Goal: Task Accomplishment & Management: Use online tool/utility

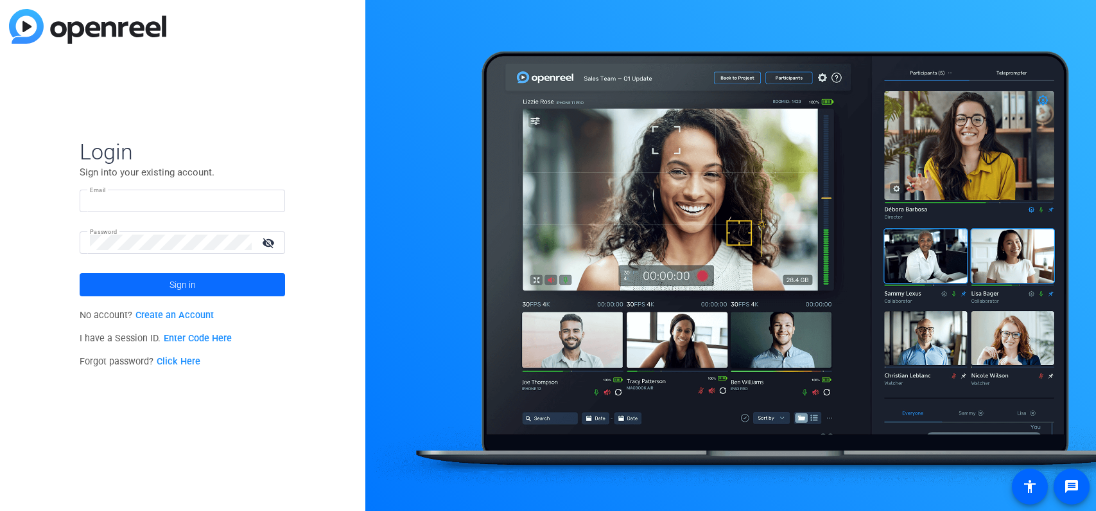
type input "swelch@centrifugemedia.com"
click at [222, 281] on span at bounding box center [183, 284] width 206 height 31
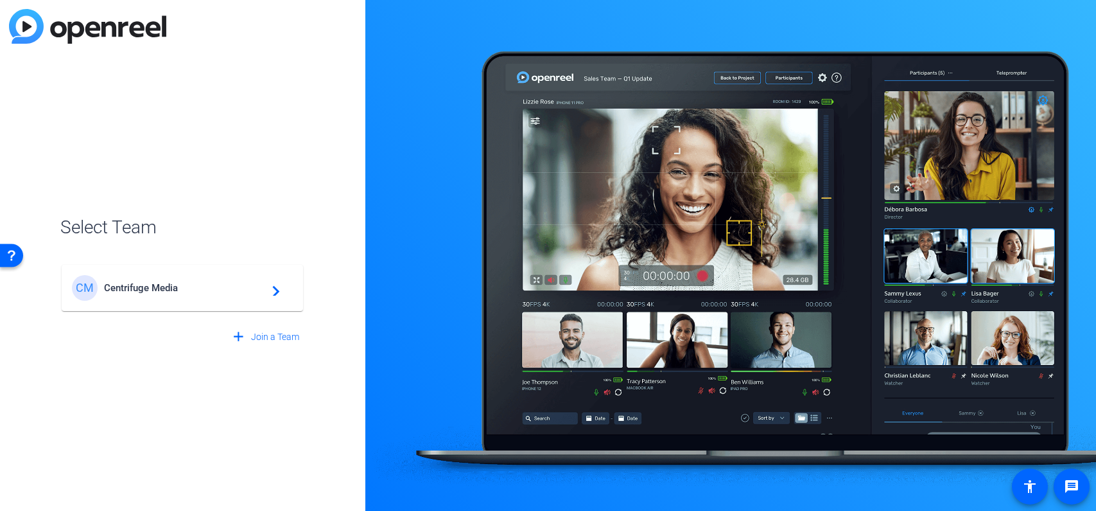
click at [176, 292] on span "Centrifuge Media" at bounding box center [184, 288] width 161 height 12
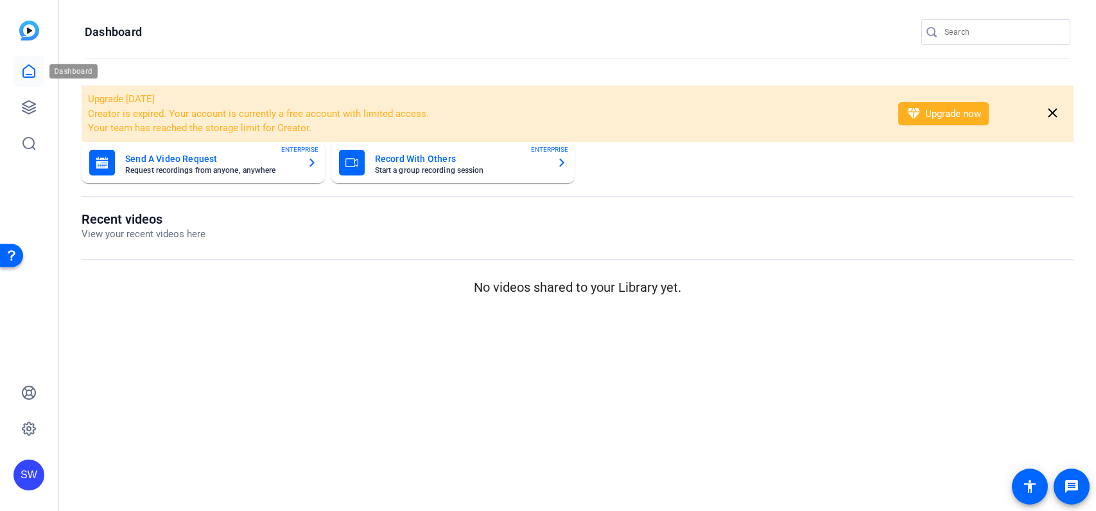
click at [26, 73] on icon at bounding box center [28, 71] width 15 height 15
click at [31, 112] on icon at bounding box center [28, 107] width 13 height 13
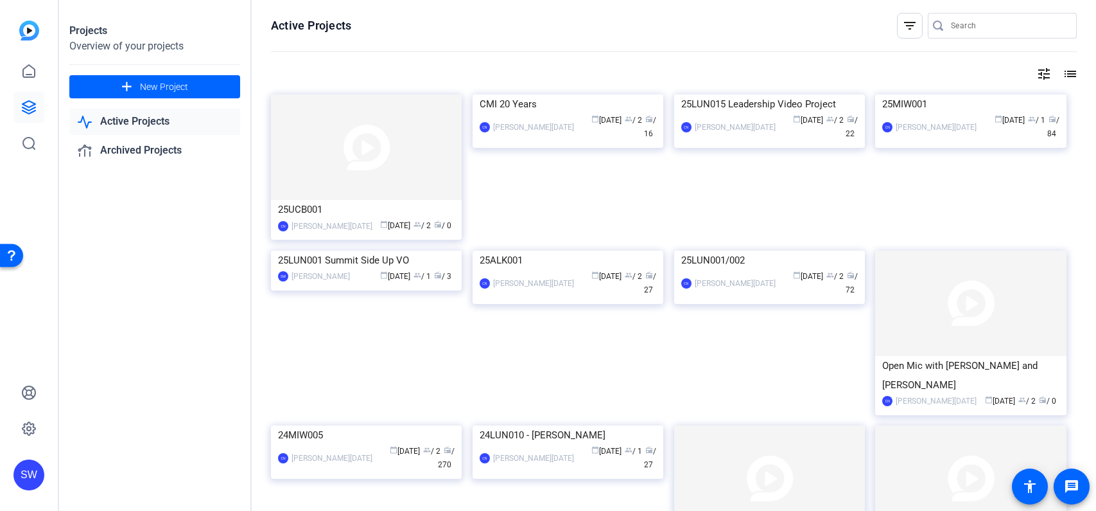
click at [364, 166] on img at bounding box center [366, 146] width 191 height 105
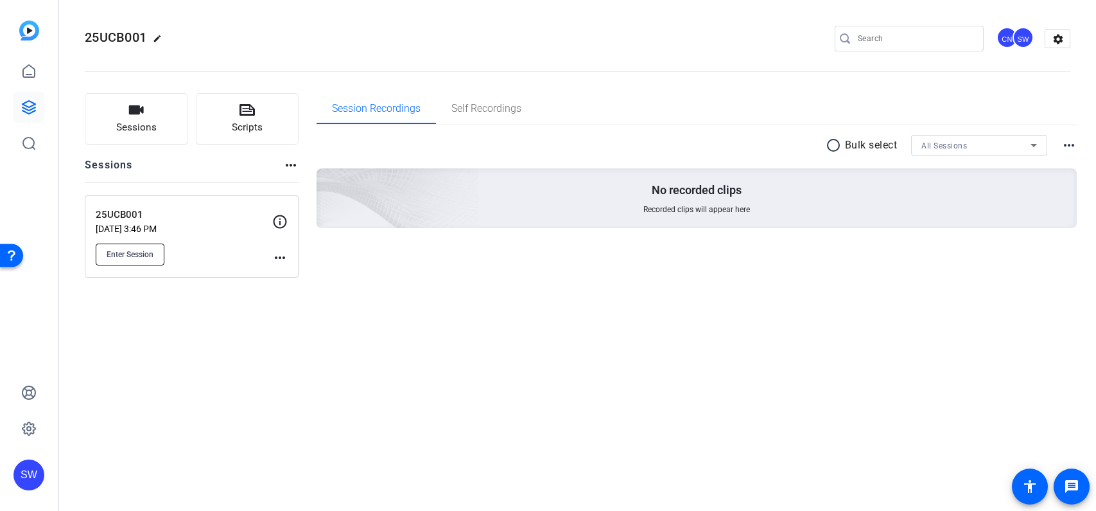
click at [148, 251] on span "Enter Session" at bounding box center [130, 254] width 47 height 10
click at [565, 283] on div "Sessions Scripts Sessions more_horiz 25UCB001 Sep 09, 2025 @ 3:46 PM Enter Sess…" at bounding box center [577, 185] width 1037 height 216
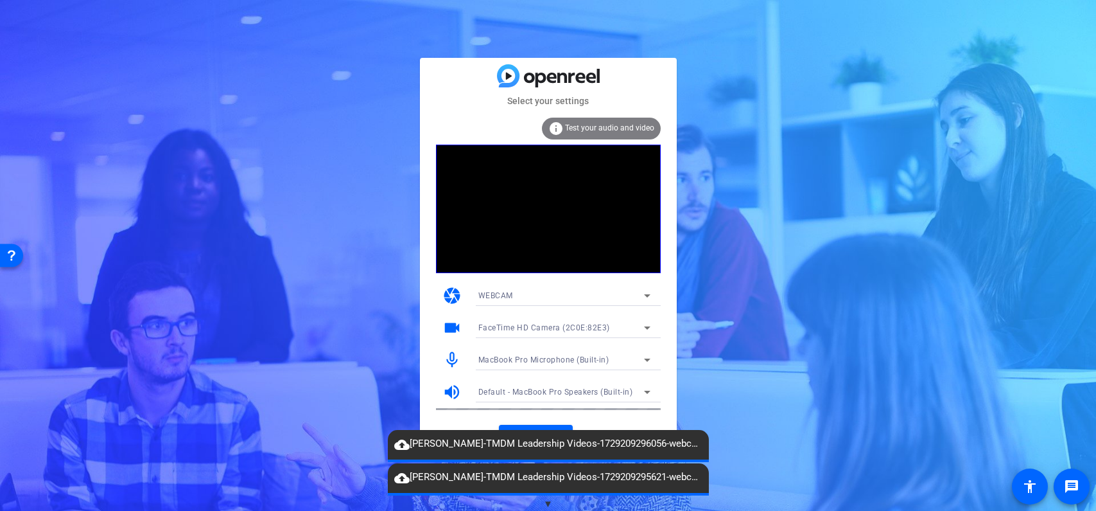
click at [547, 501] on span "▼" at bounding box center [548, 504] width 10 height 12
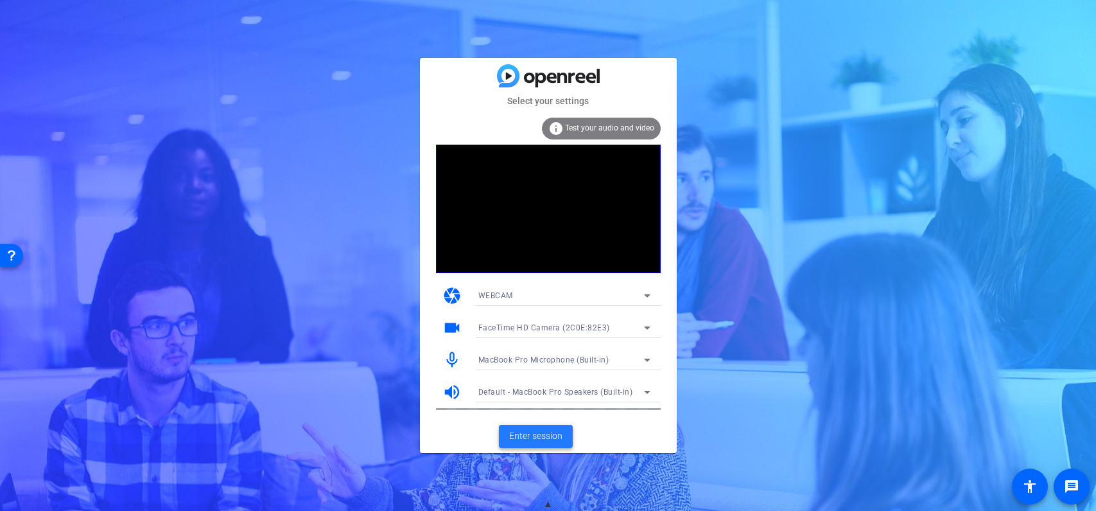
click at [544, 436] on span "Enter session" at bounding box center [535, 435] width 53 height 13
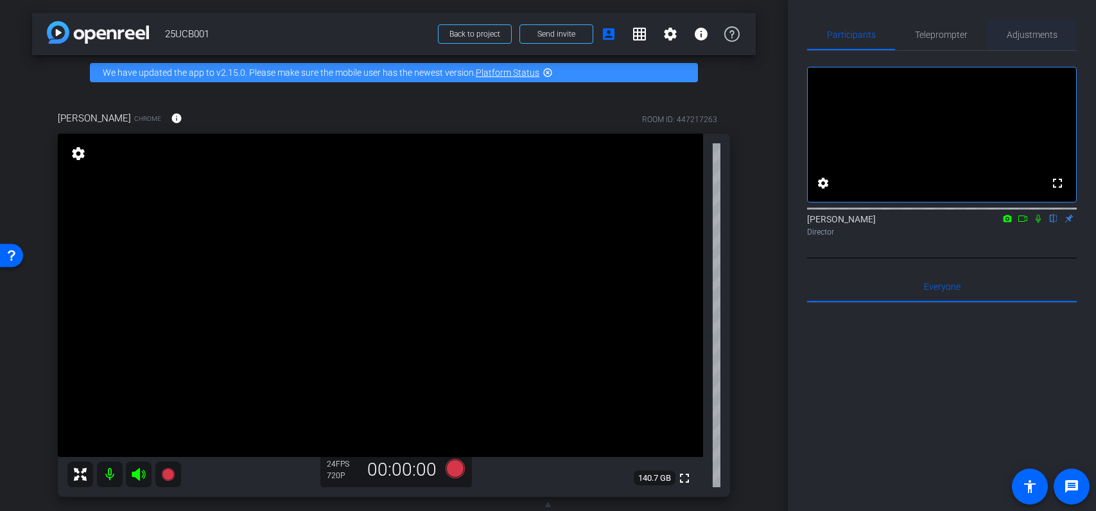
click at [1030, 37] on span "Adjustments" at bounding box center [1032, 34] width 51 height 9
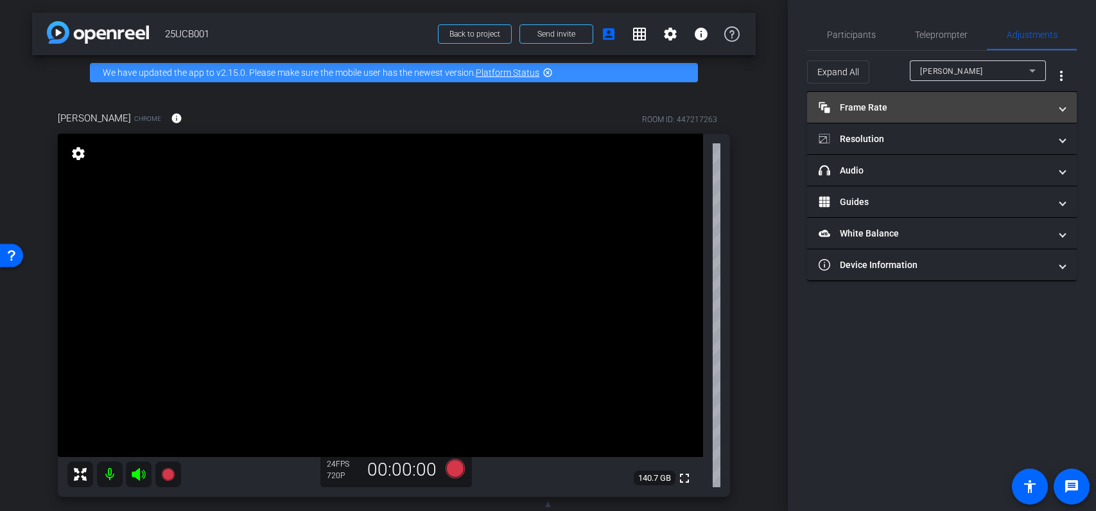
click at [917, 107] on mat-panel-title "Frame Rate Frame Rate" at bounding box center [934, 107] width 231 height 13
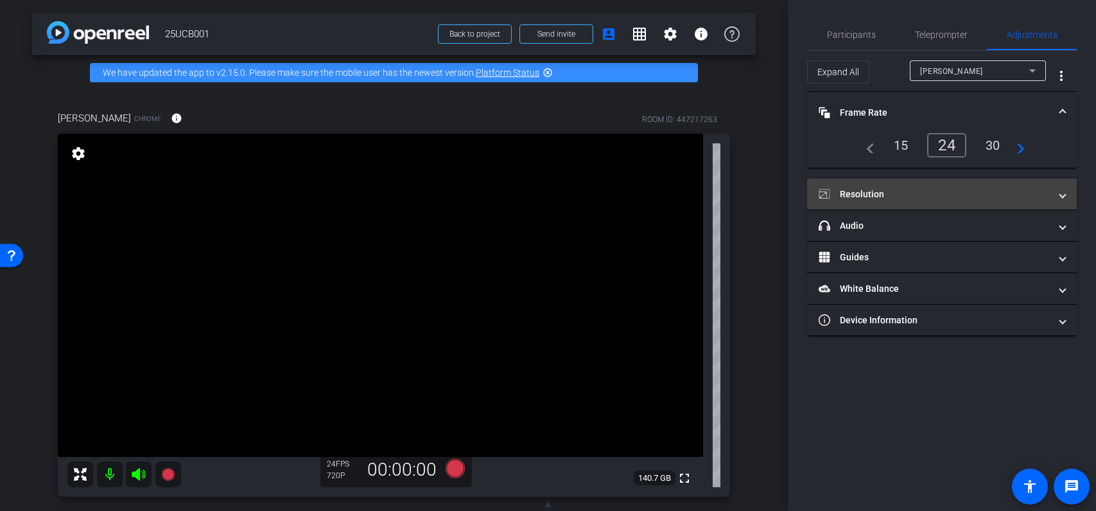
click at [940, 186] on mat-expansion-panel-header "Resolution" at bounding box center [942, 194] width 270 height 31
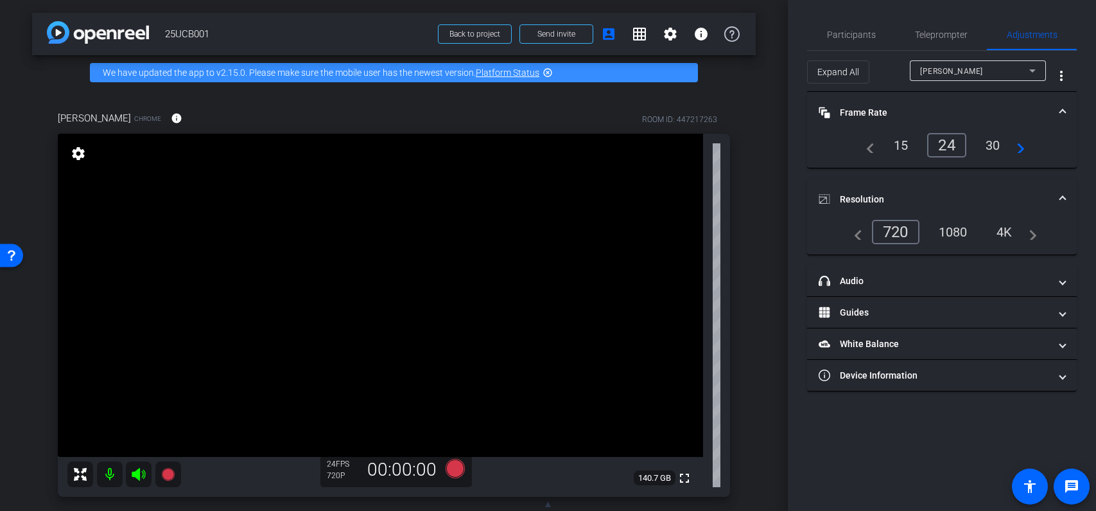
click at [955, 233] on div "1080" at bounding box center [953, 232] width 48 height 22
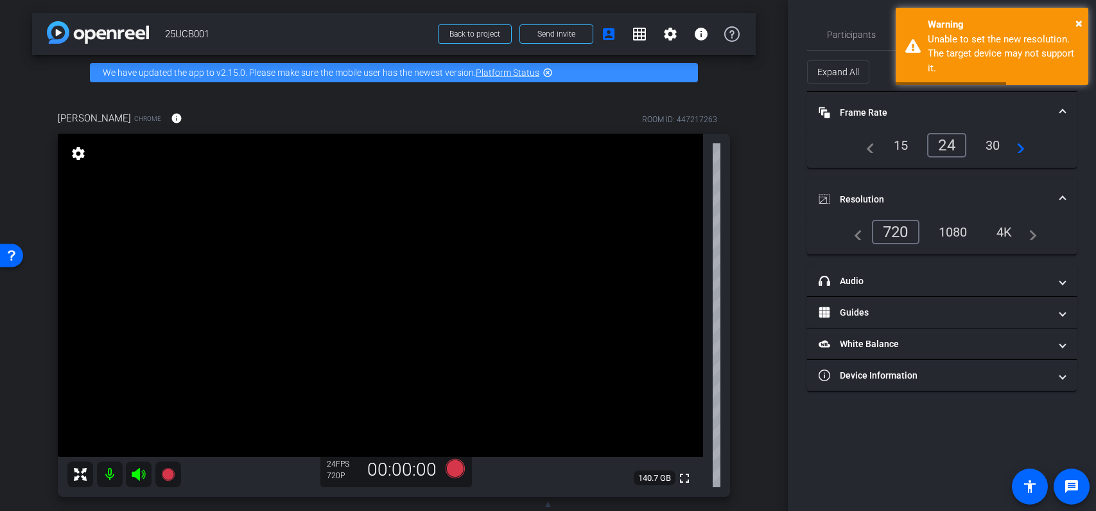
click at [958, 229] on div "1080" at bounding box center [953, 232] width 48 height 22
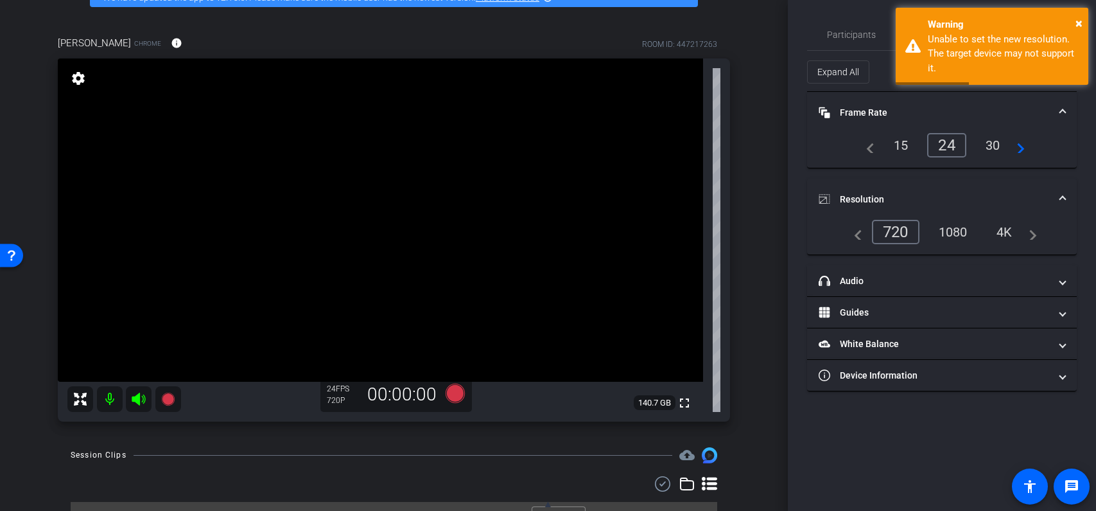
scroll to position [89, 0]
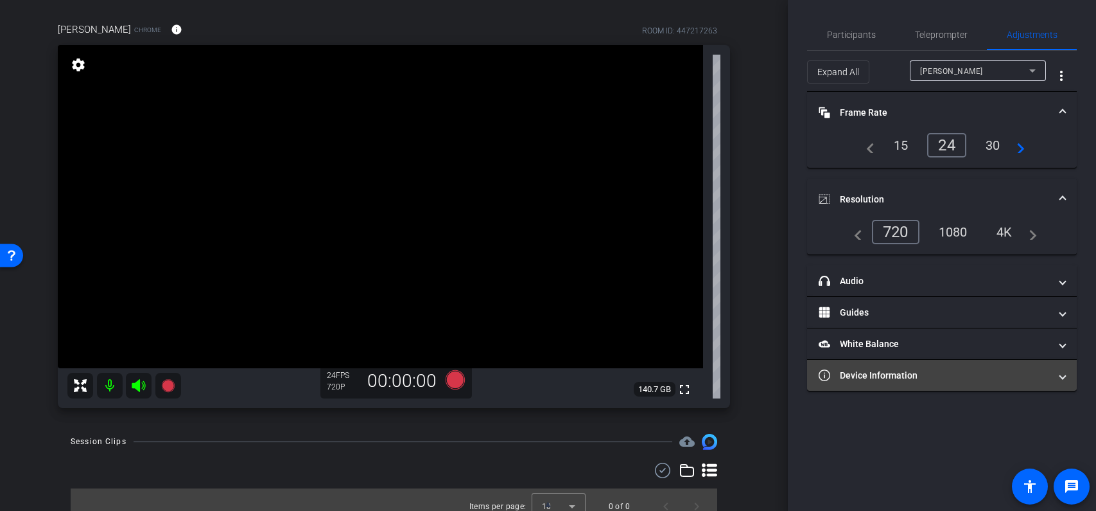
click at [960, 376] on mat-panel-title "Device Information" at bounding box center [934, 375] width 231 height 13
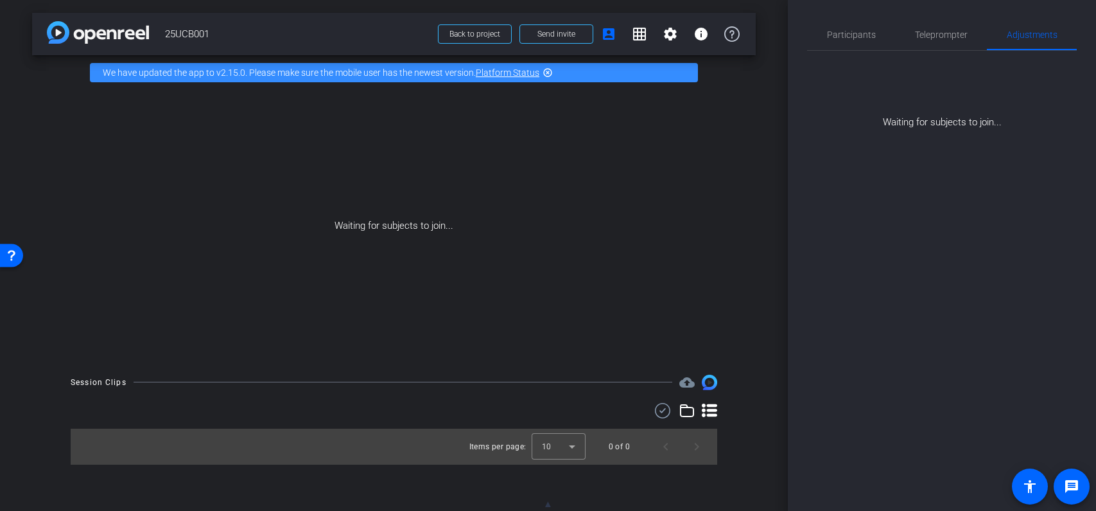
scroll to position [0, 0]
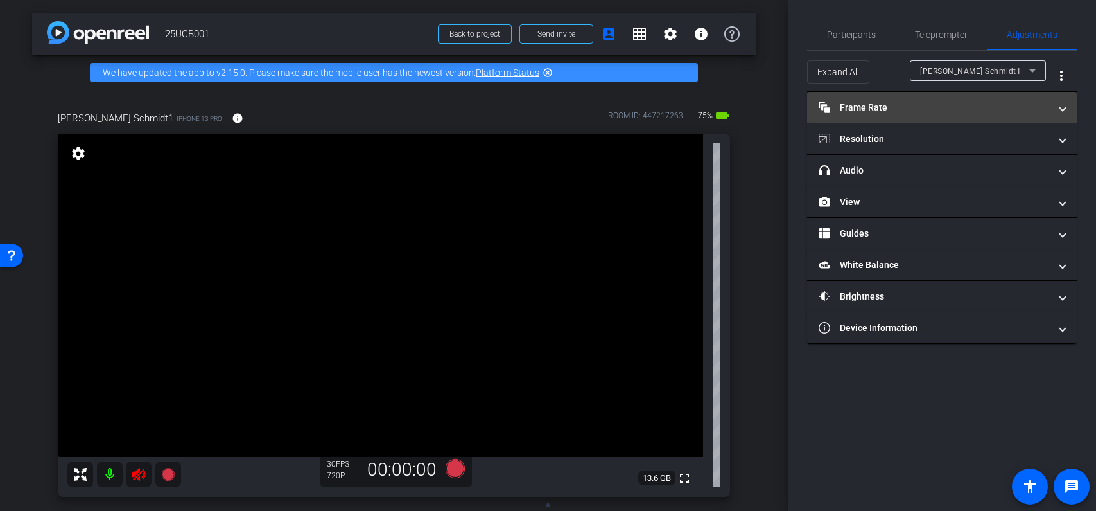
click at [986, 108] on mat-panel-title "Frame Rate Frame Rate" at bounding box center [934, 107] width 231 height 13
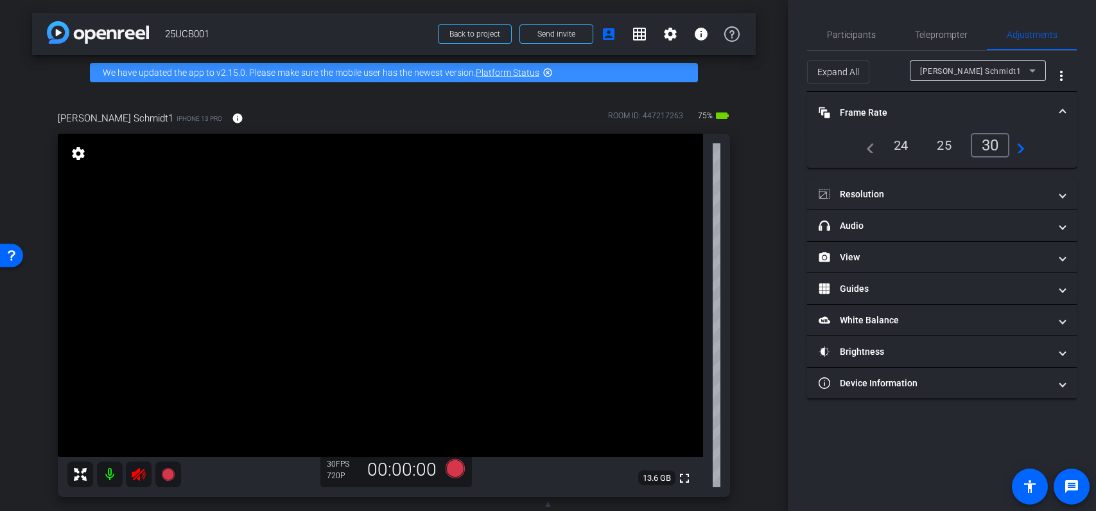
click at [983, 104] on mat-expansion-panel-header "Frame Rate Frame Rate" at bounding box center [942, 112] width 270 height 41
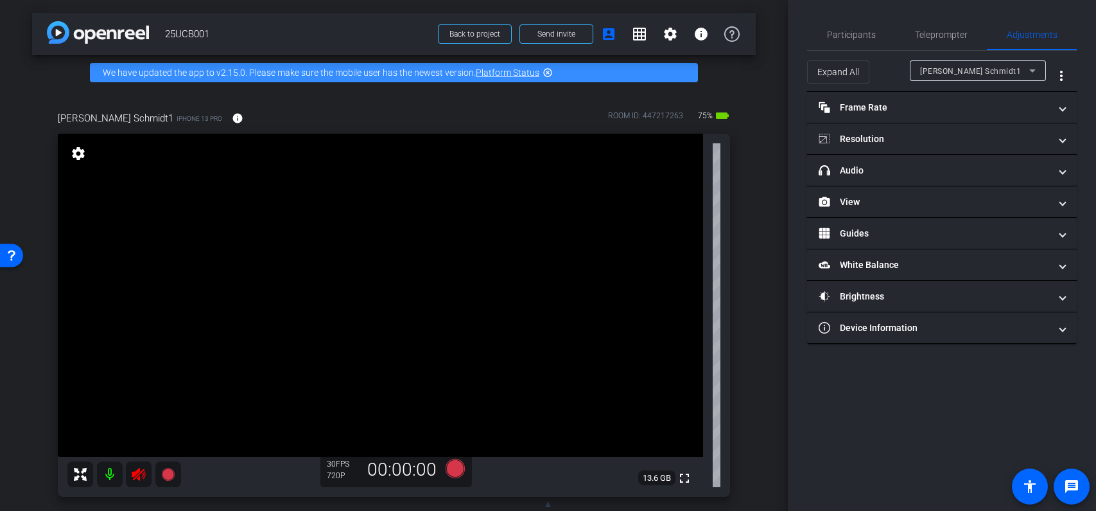
click at [136, 474] on icon at bounding box center [138, 474] width 13 height 13
click at [145, 471] on icon at bounding box center [138, 474] width 13 height 13
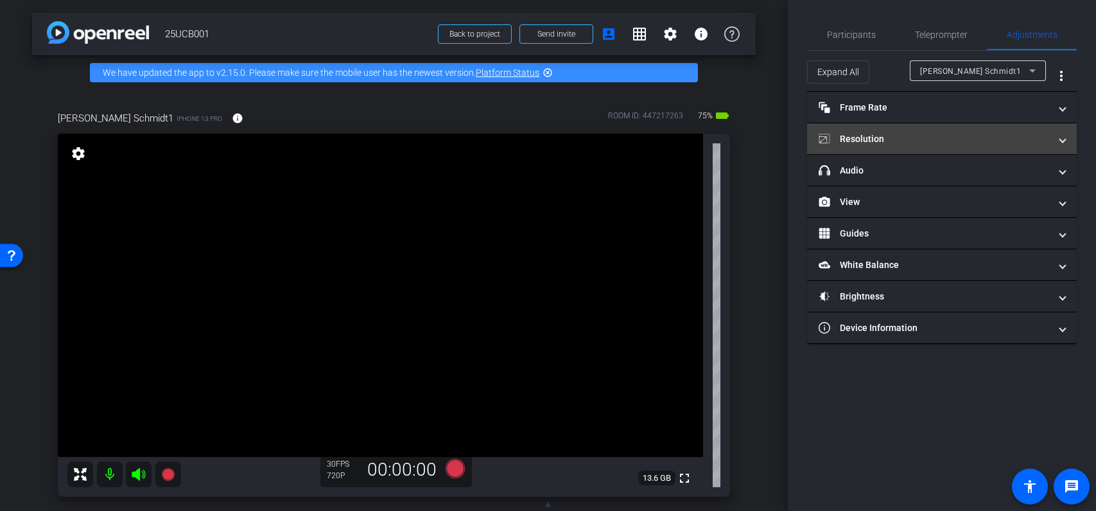
click at [904, 138] on mat-panel-title "Resolution" at bounding box center [934, 138] width 231 height 13
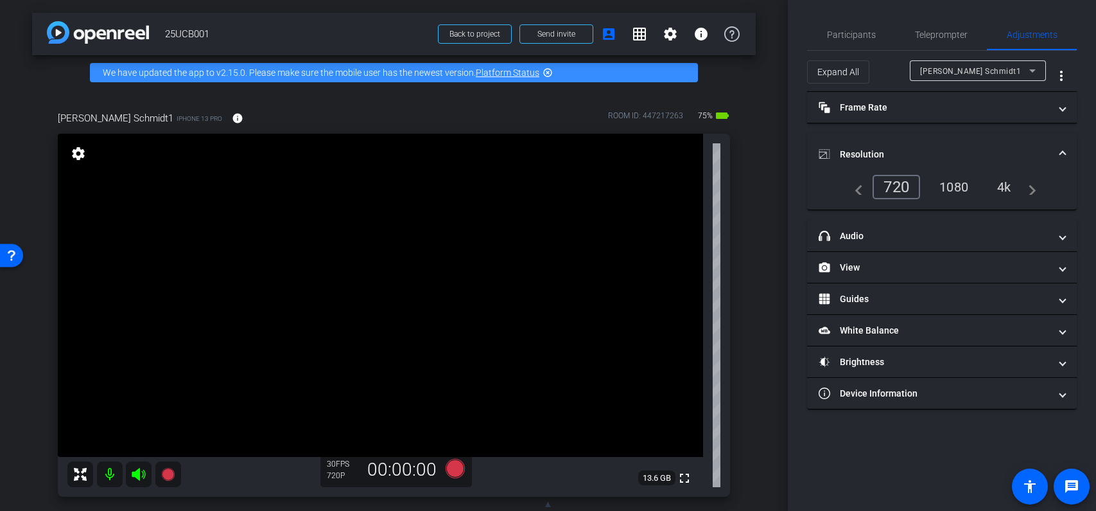
click at [962, 186] on div "1080" at bounding box center [954, 187] width 48 height 22
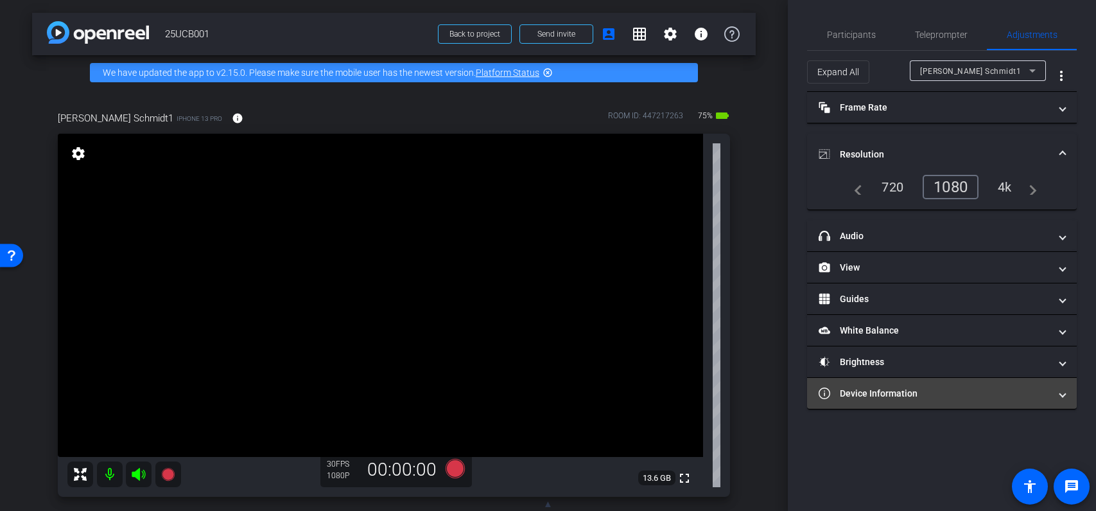
click at [962, 398] on mat-panel-title "Device Information" at bounding box center [934, 393] width 231 height 13
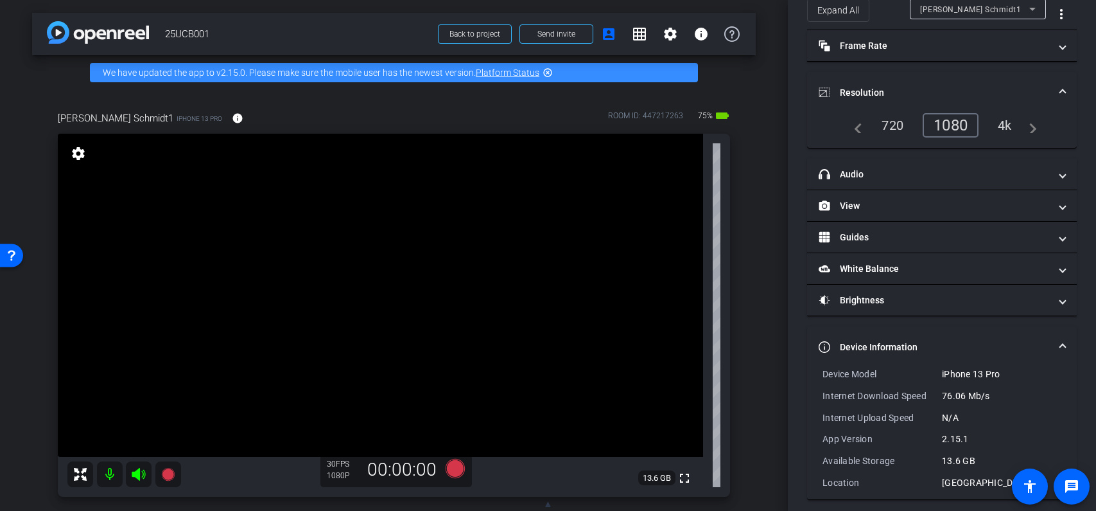
scroll to position [70, 0]
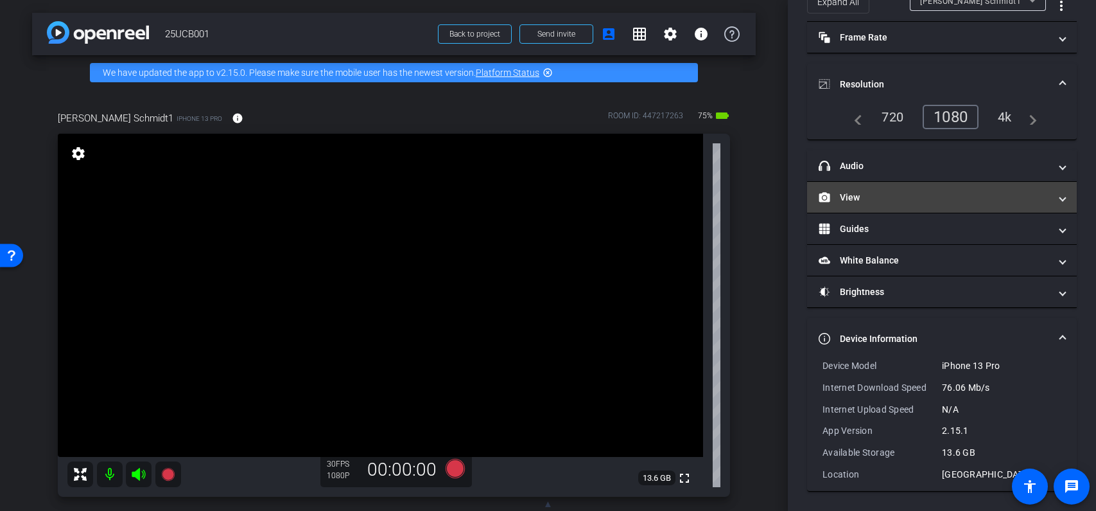
click at [900, 202] on mat-panel-title "View" at bounding box center [934, 197] width 231 height 13
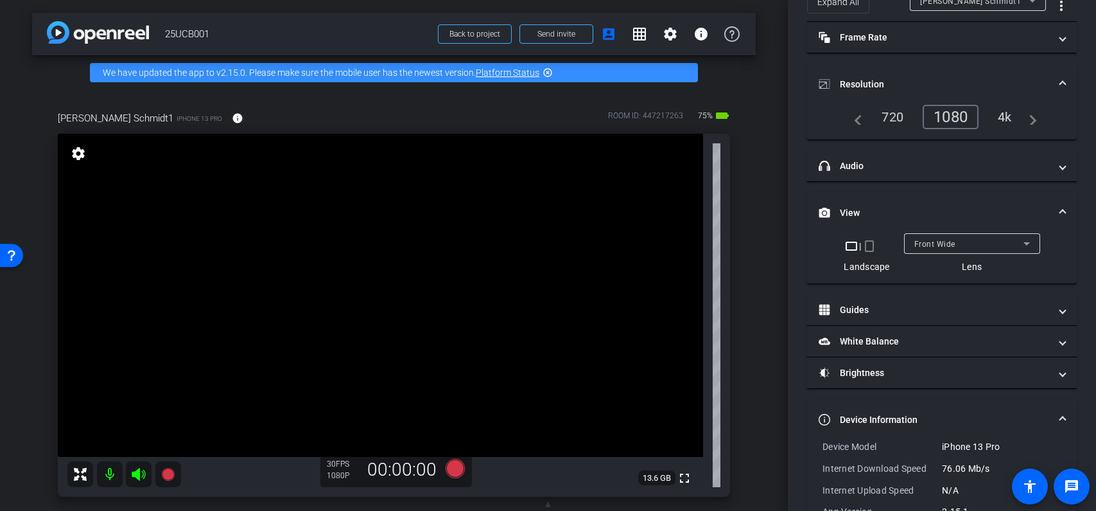
click at [885, 213] on mat-panel-title "View" at bounding box center [934, 212] width 231 height 13
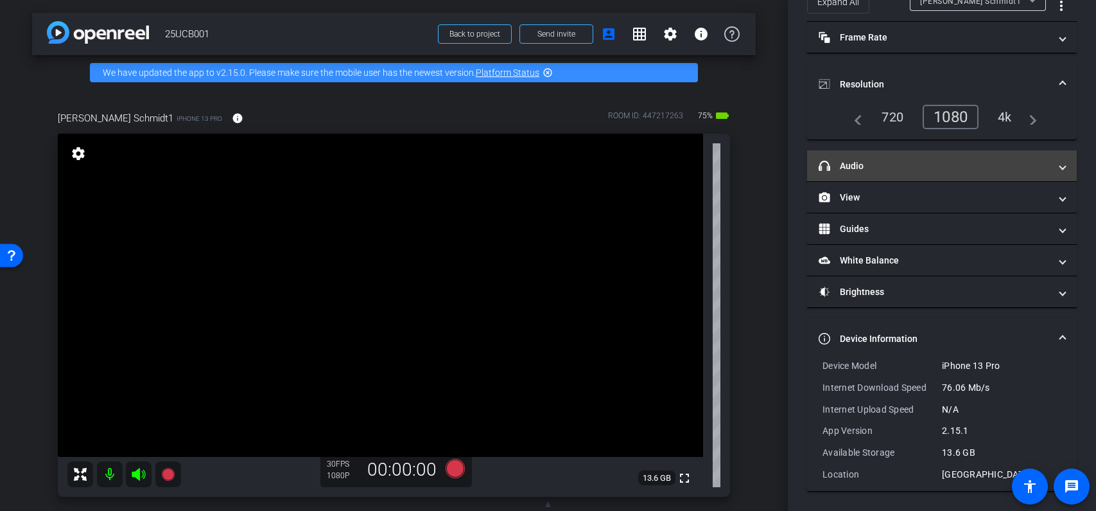
click at [880, 168] on mat-panel-title "headphone icon Audio" at bounding box center [934, 165] width 231 height 13
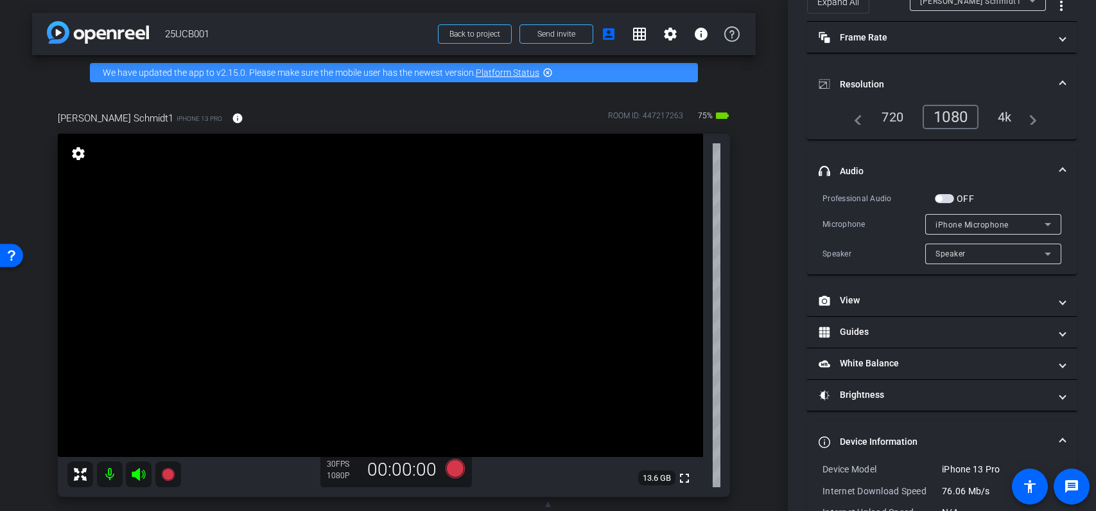
click at [880, 169] on mat-panel-title "headphone icon Audio" at bounding box center [934, 170] width 231 height 13
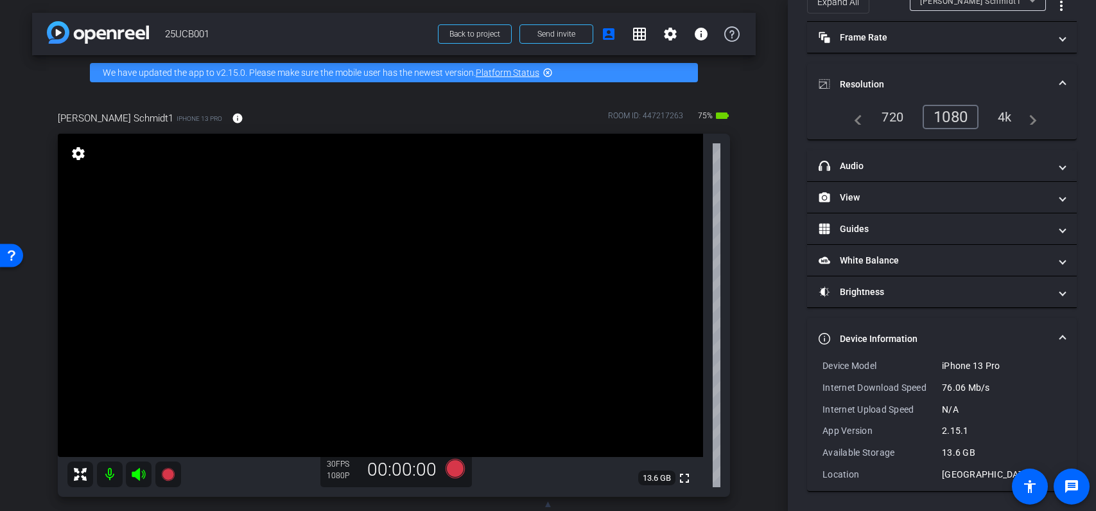
click at [1009, 116] on div "4k" at bounding box center [1005, 117] width 33 height 22
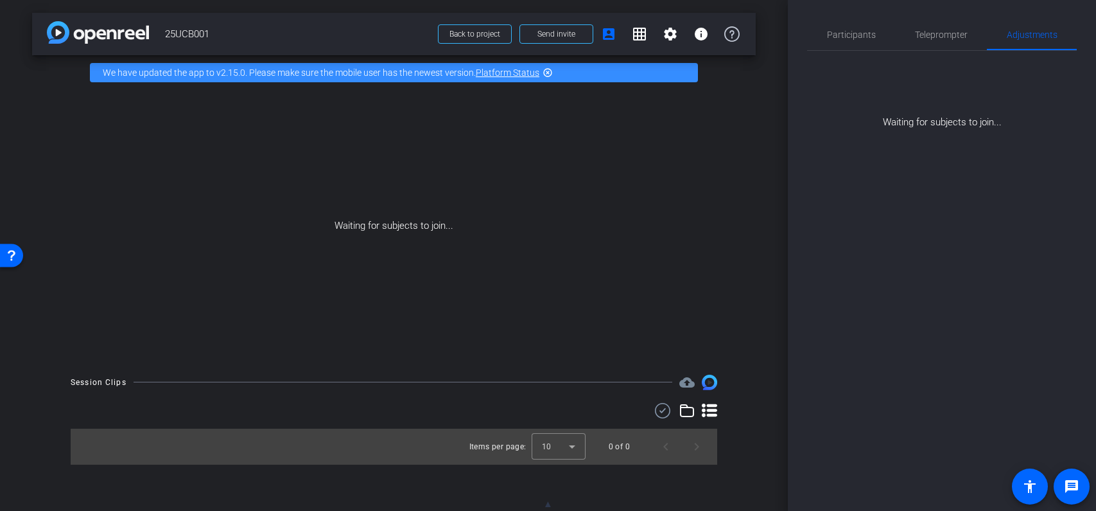
scroll to position [0, 0]
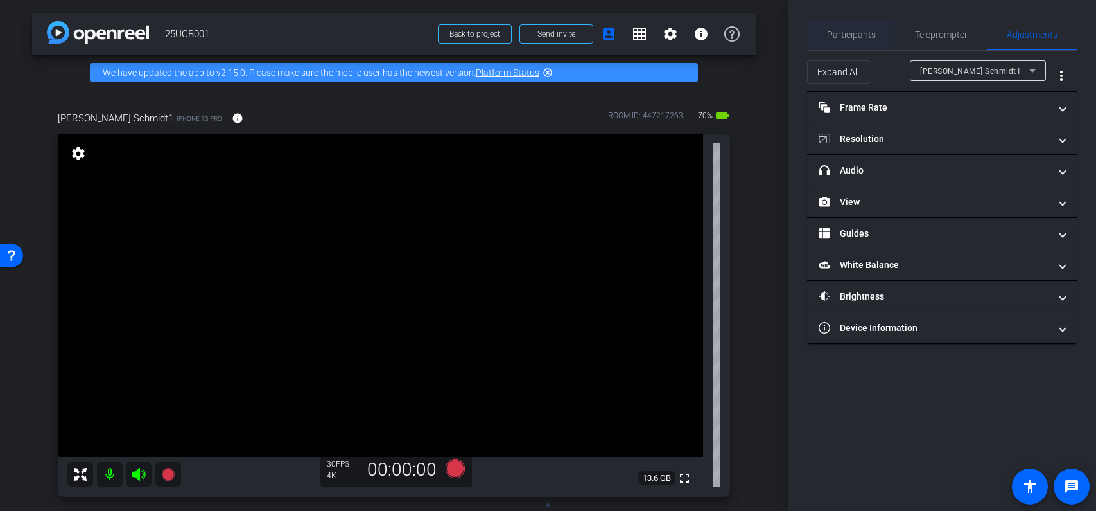
click at [856, 34] on span "Participants" at bounding box center [851, 34] width 49 height 9
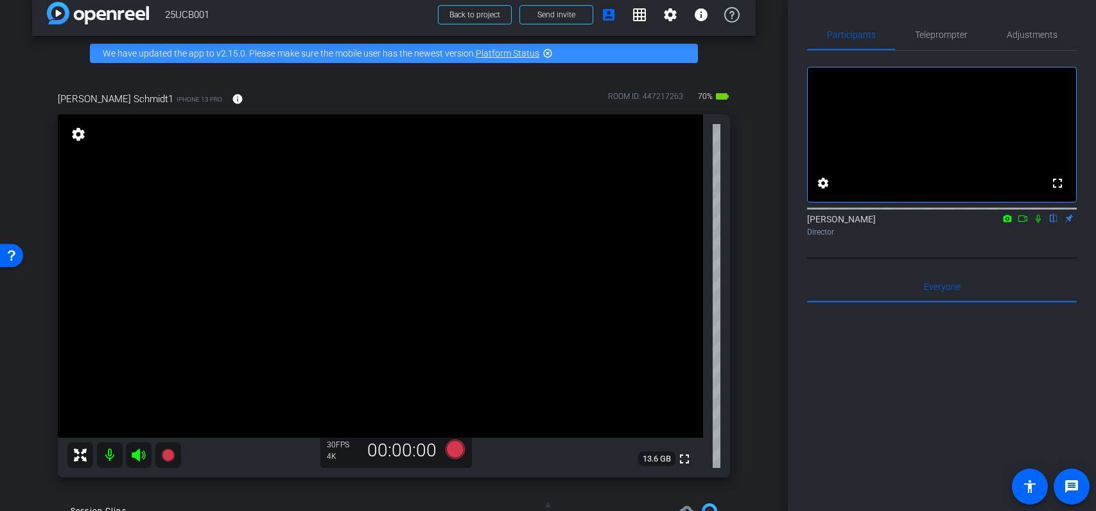
scroll to position [21, 0]
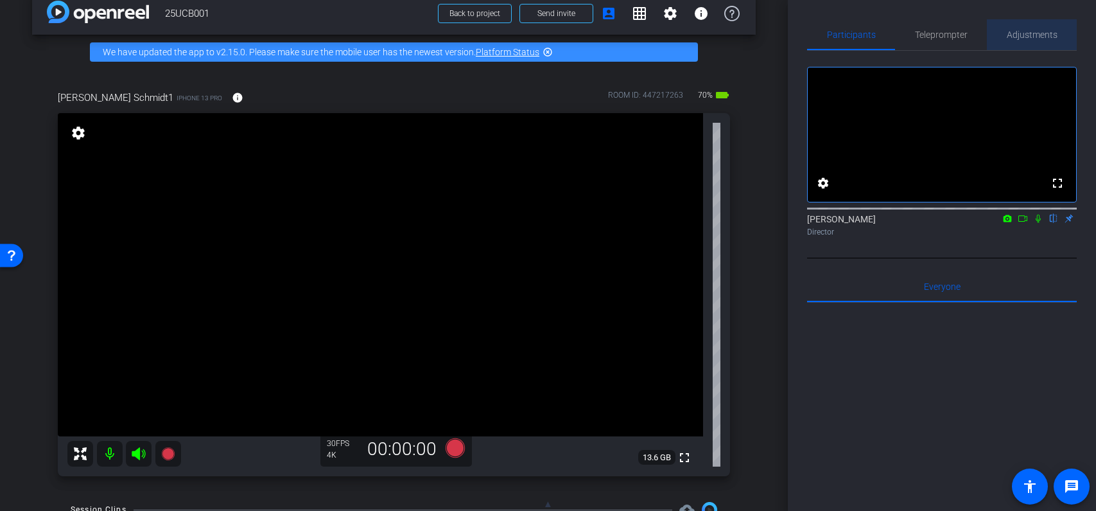
drag, startPoint x: 1041, startPoint y: 28, endPoint x: 1040, endPoint y: 35, distance: 7.1
click at [1041, 28] on span "Adjustments" at bounding box center [1032, 34] width 51 height 31
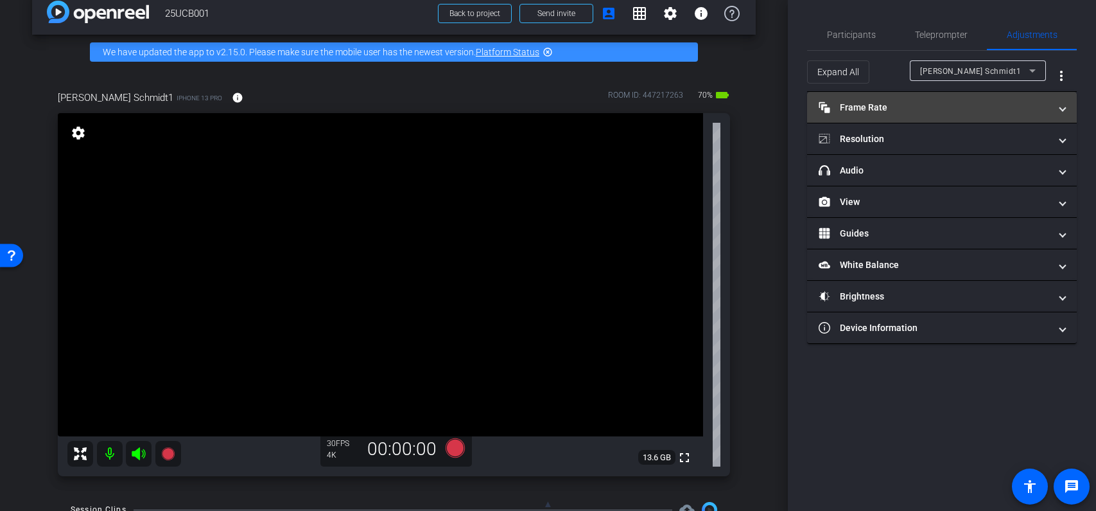
click at [885, 116] on mat-expansion-panel-header "Frame Rate Frame Rate" at bounding box center [942, 107] width 270 height 31
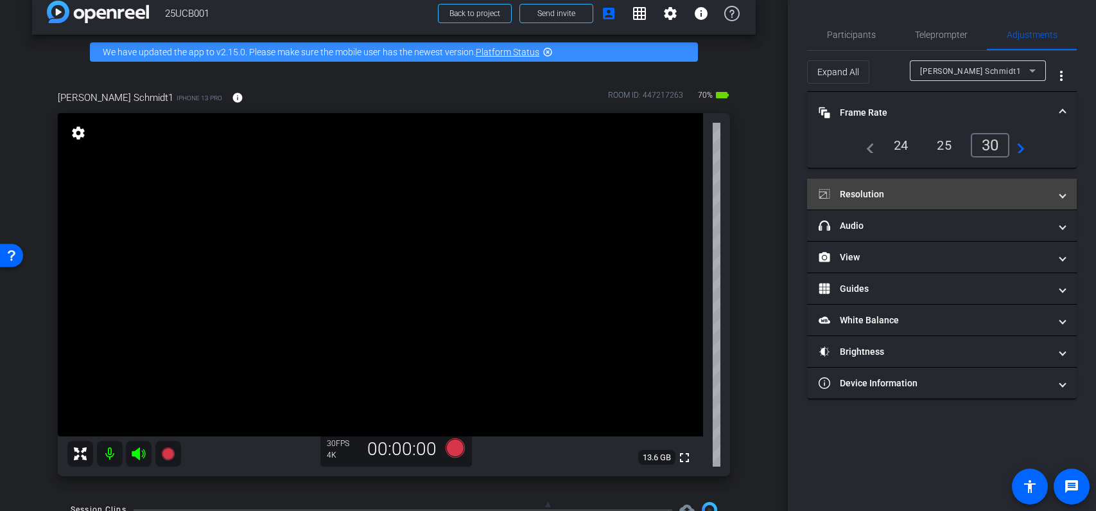
click at [912, 189] on mat-panel-title "Resolution" at bounding box center [934, 194] width 231 height 13
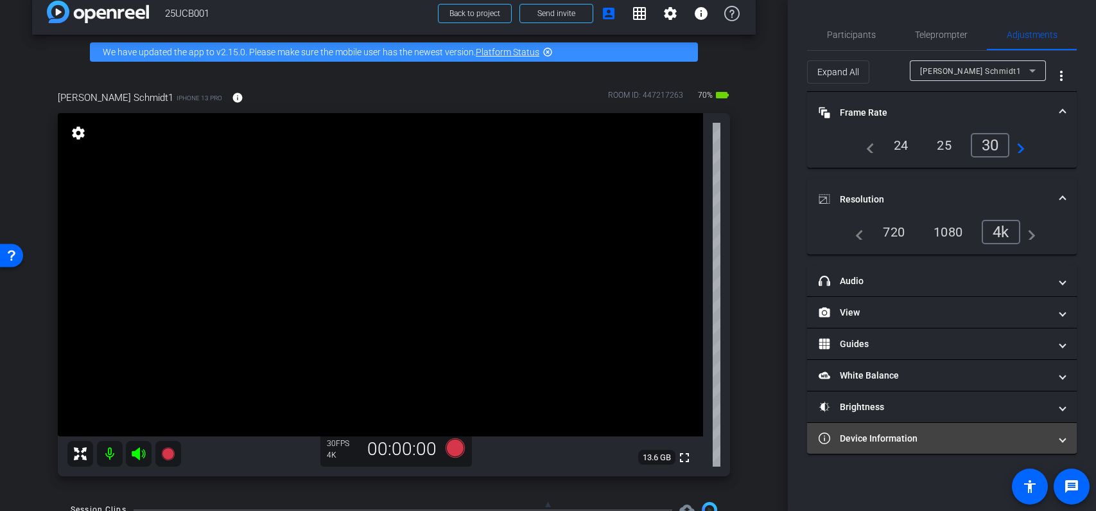
click at [927, 439] on mat-panel-title "Device Information" at bounding box center [934, 438] width 231 height 13
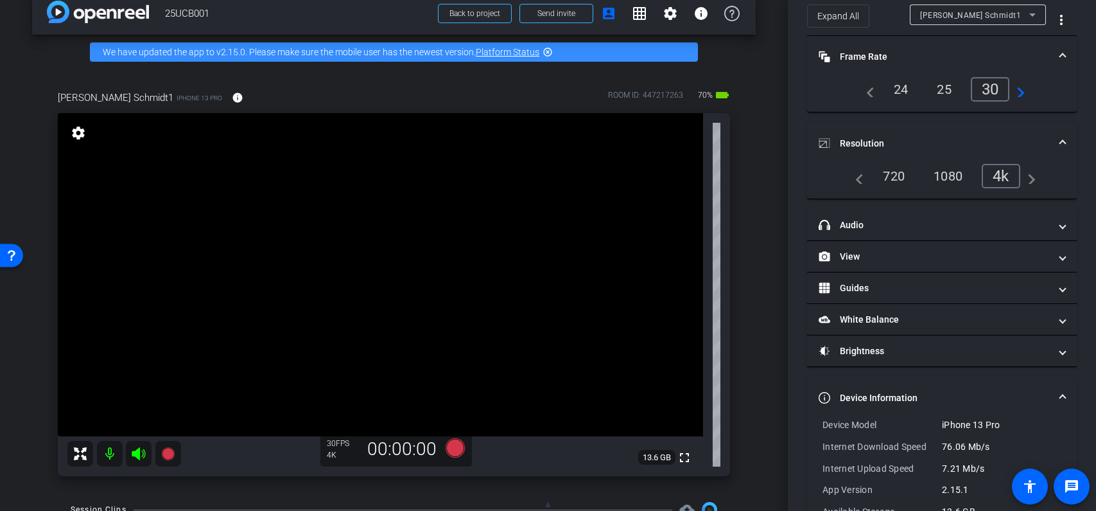
scroll to position [51, 0]
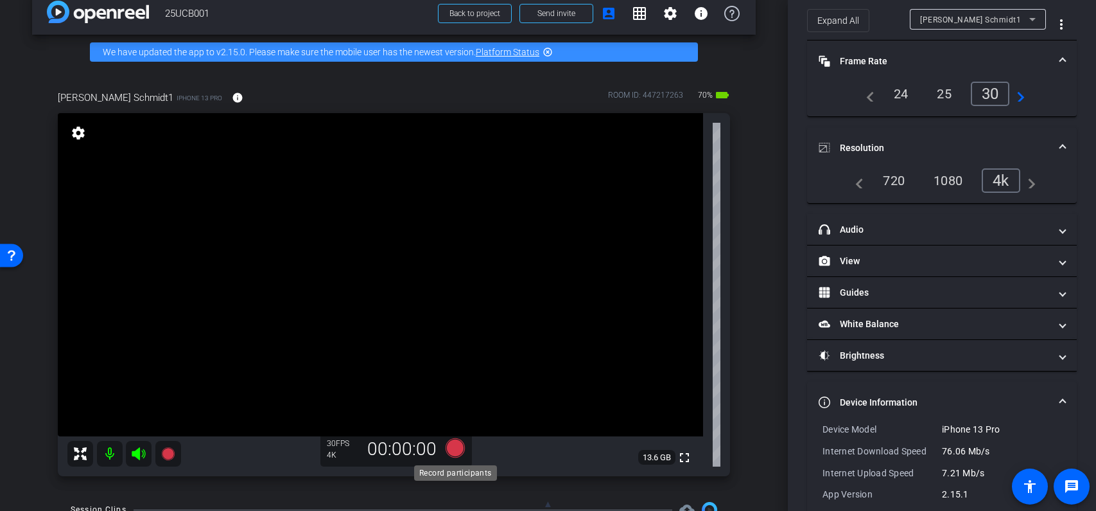
click at [461, 452] on icon at bounding box center [454, 447] width 19 height 19
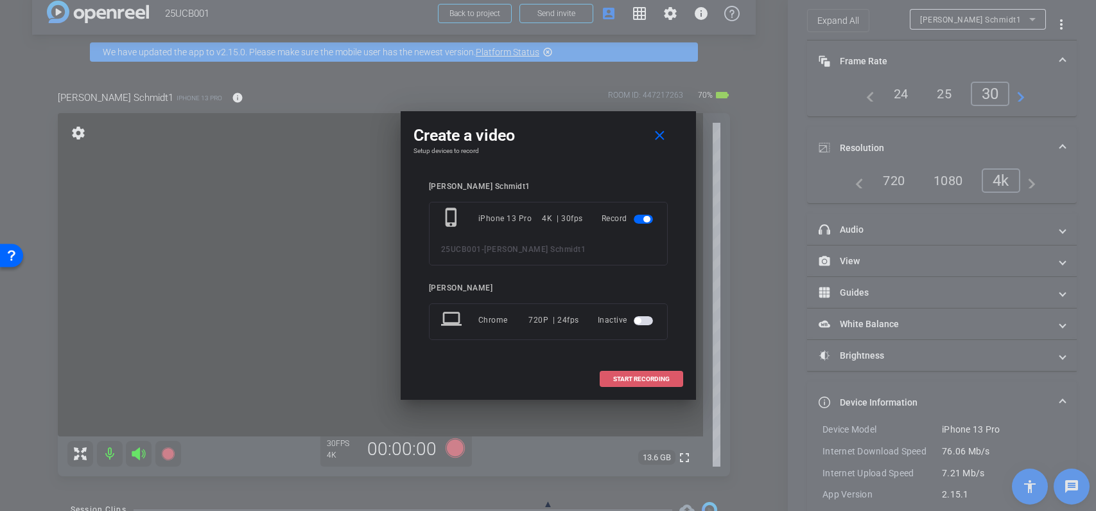
click at [639, 380] on span "START RECORDING" at bounding box center [641, 379] width 57 height 6
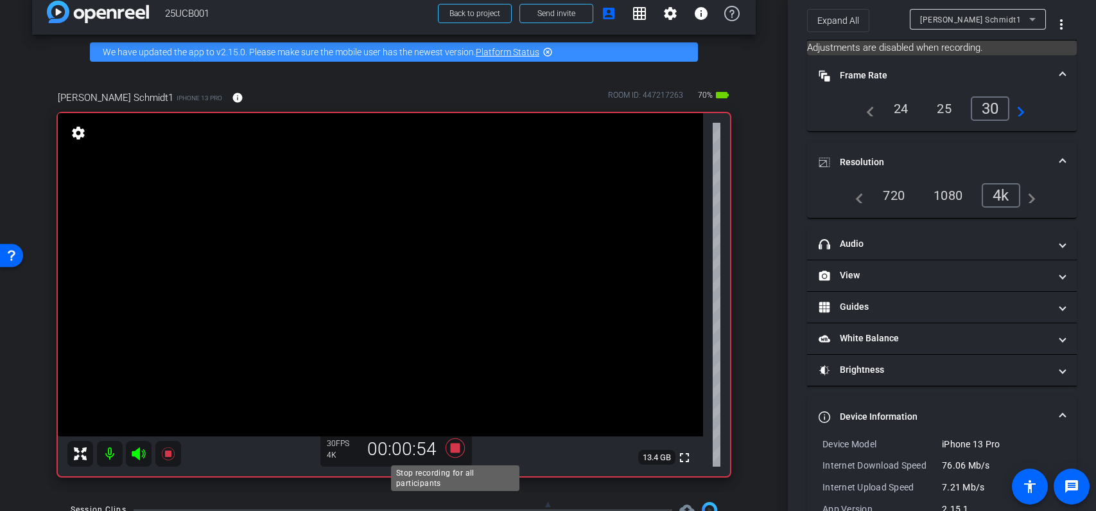
click at [458, 453] on icon at bounding box center [455, 447] width 31 height 23
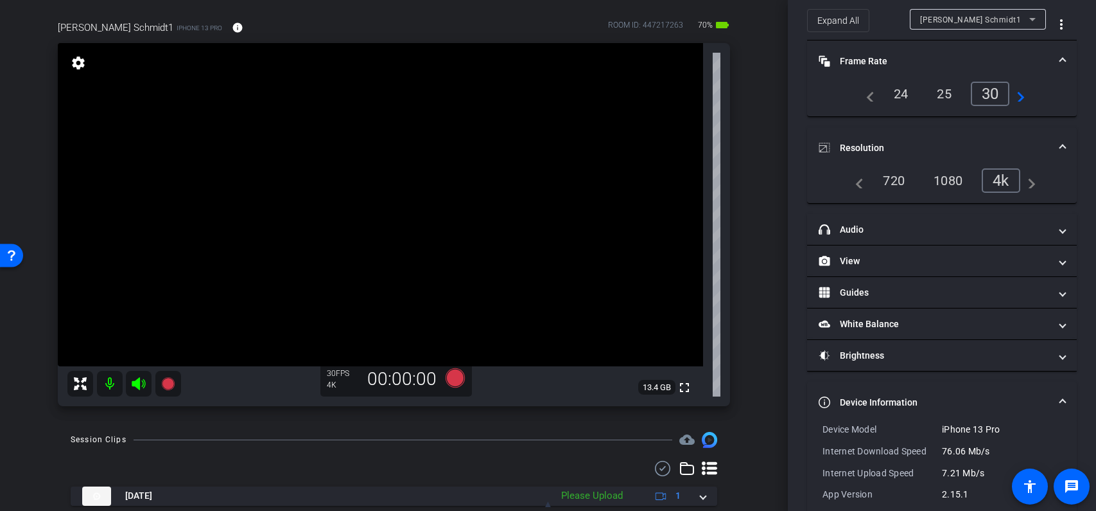
scroll to position [131, 0]
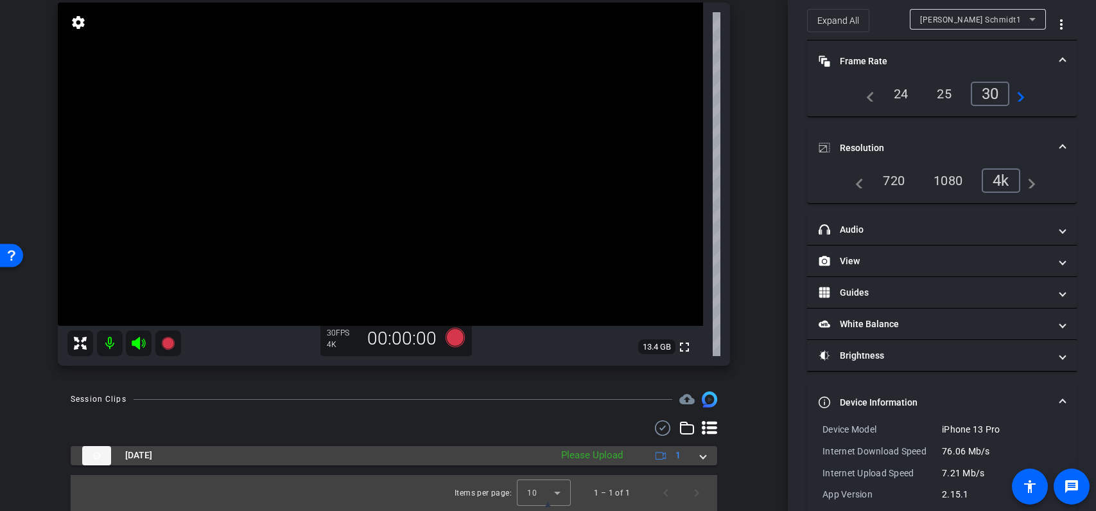
click at [701, 460] on span at bounding box center [703, 454] width 5 height 13
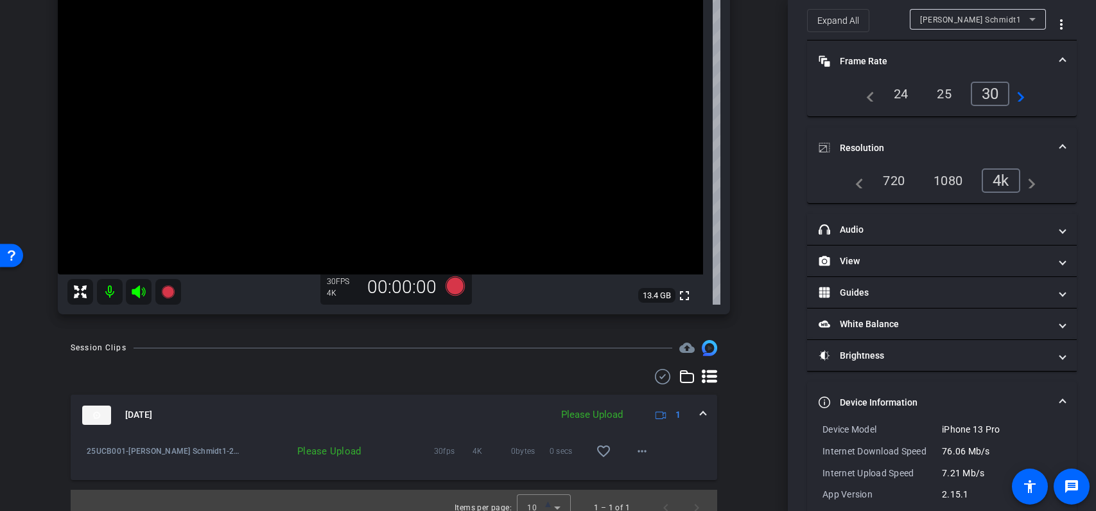
scroll to position [197, 0]
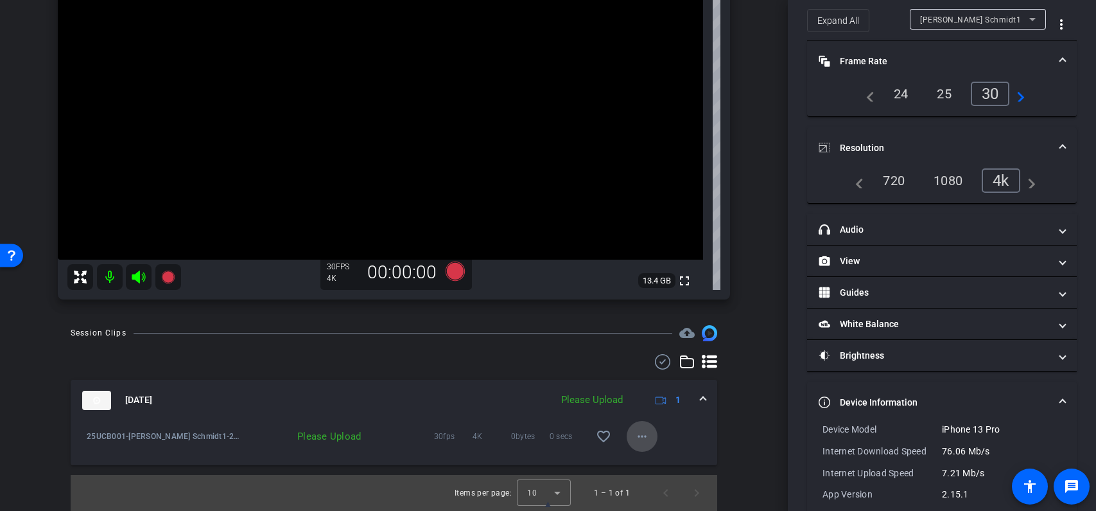
click at [648, 439] on mat-icon "more_horiz" at bounding box center [642, 435] width 15 height 15
click at [654, 461] on span "Upload" at bounding box center [662, 462] width 51 height 15
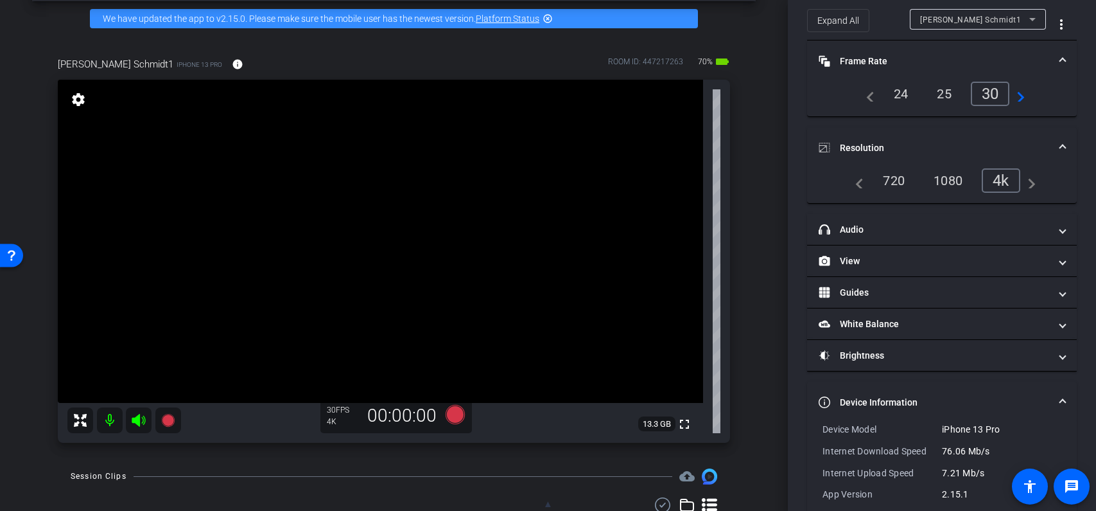
scroll to position [67, 0]
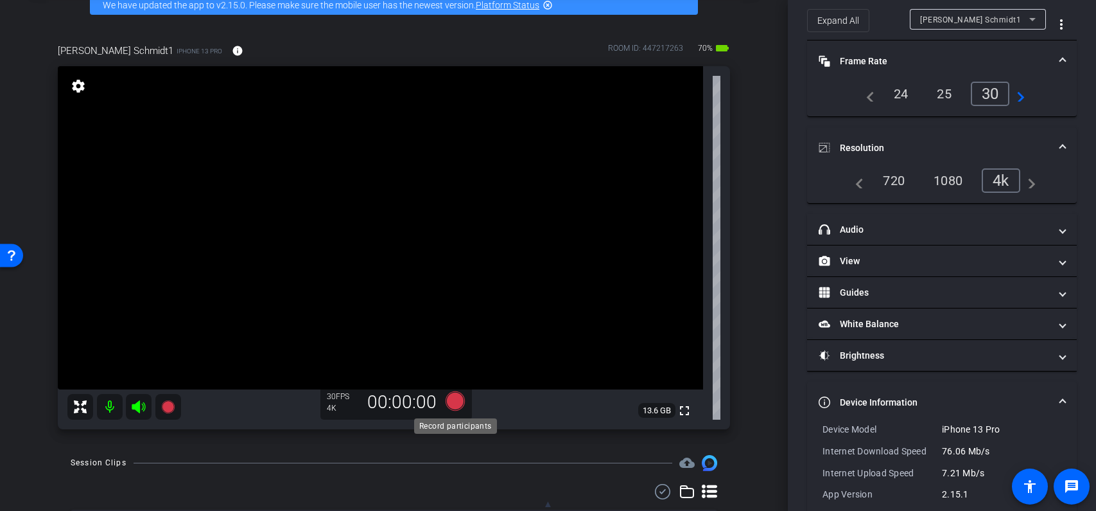
click at [458, 404] on icon at bounding box center [454, 400] width 19 height 19
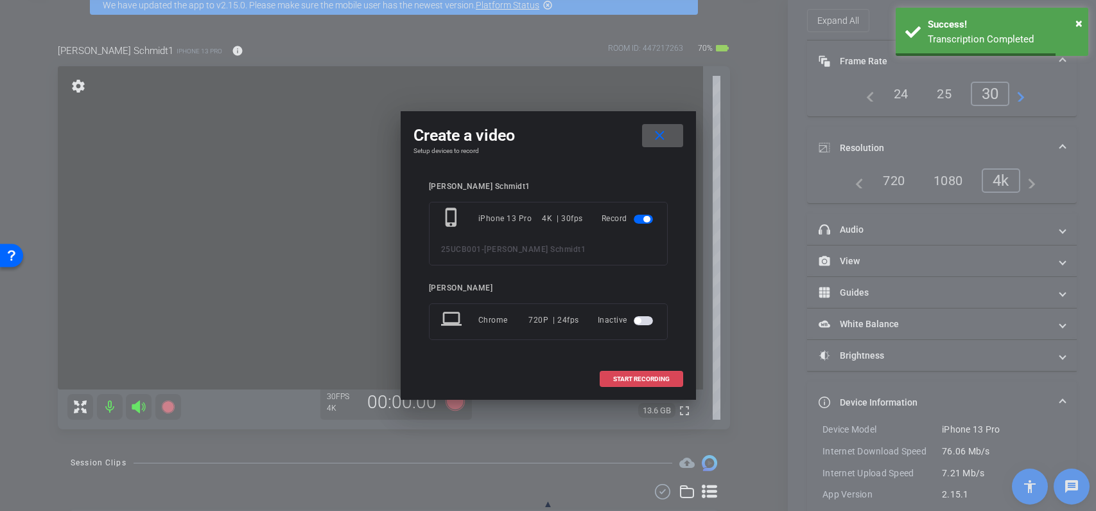
click at [630, 378] on span "START RECORDING" at bounding box center [641, 379] width 57 height 6
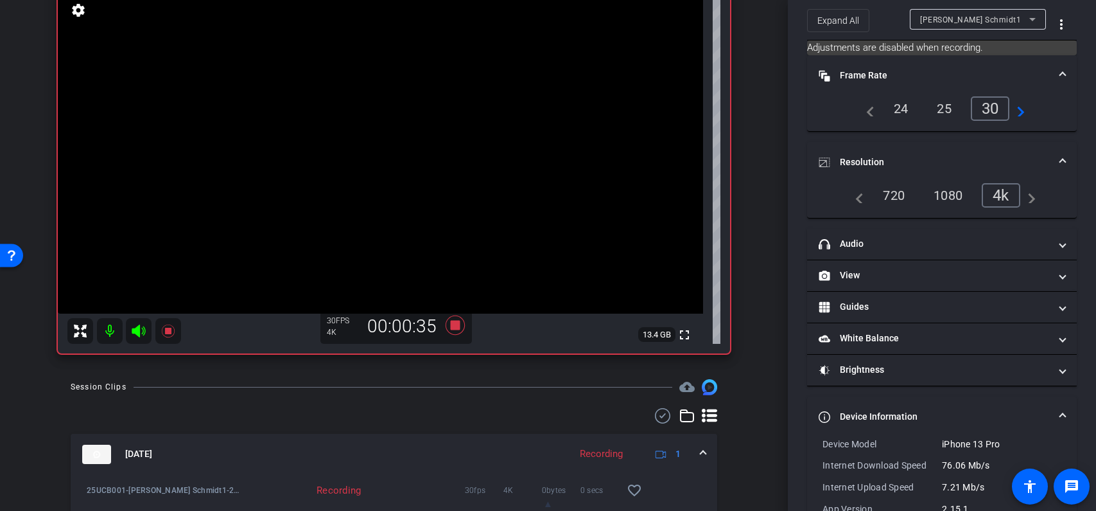
scroll to position [151, 0]
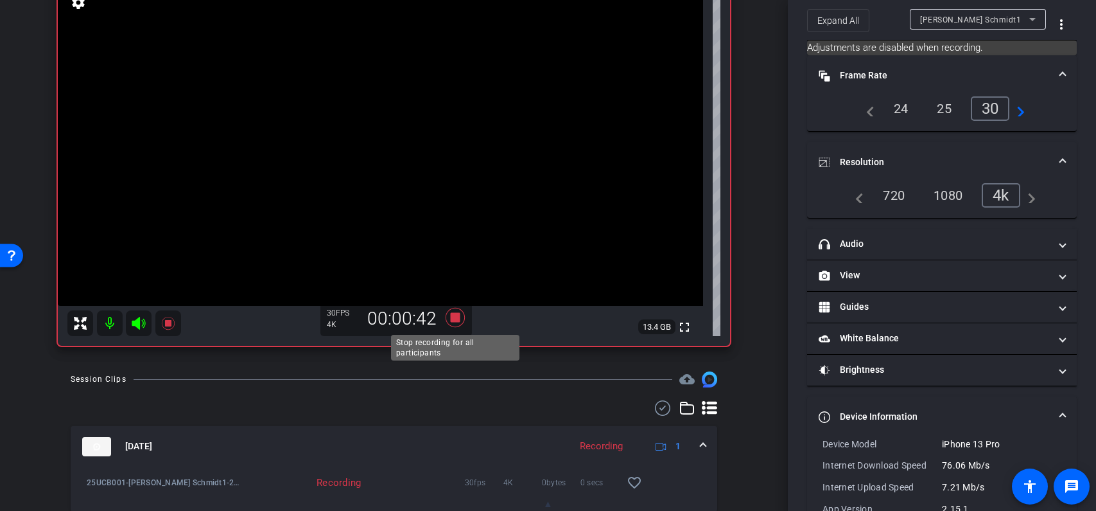
click at [459, 321] on icon at bounding box center [454, 317] width 19 height 19
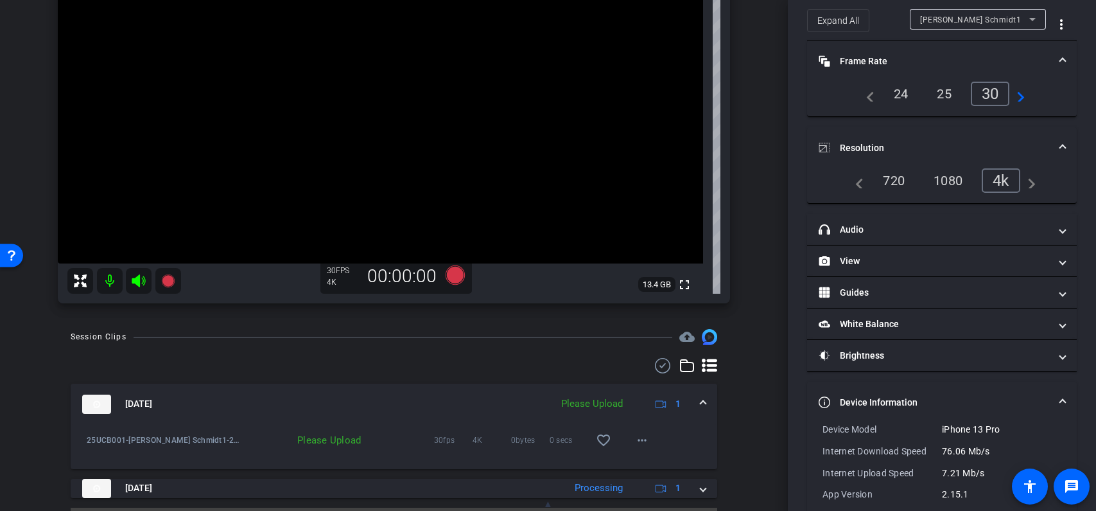
scroll to position [206, 0]
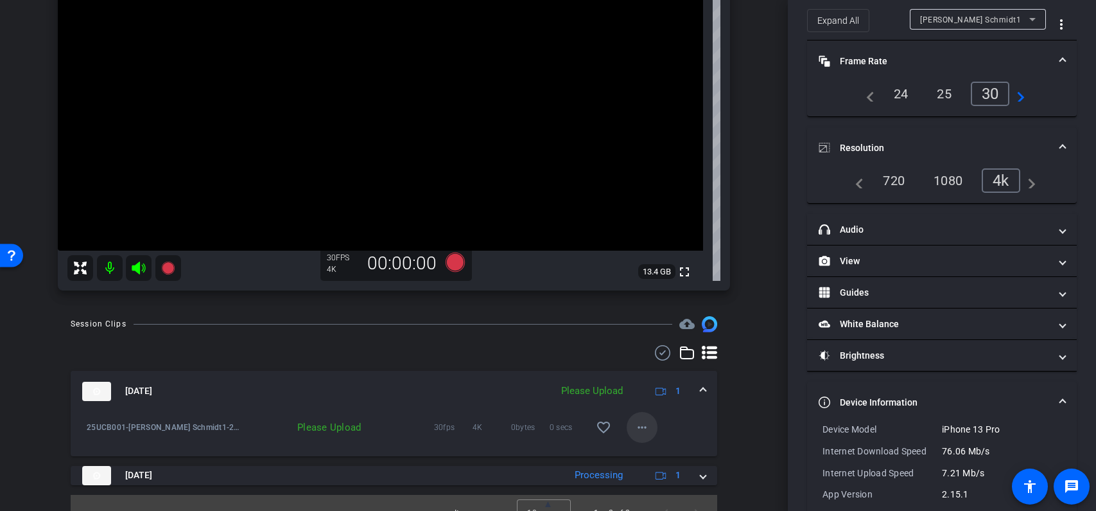
click at [644, 428] on mat-icon "more_horiz" at bounding box center [642, 426] width 15 height 15
click at [658, 456] on span "Upload" at bounding box center [662, 453] width 51 height 15
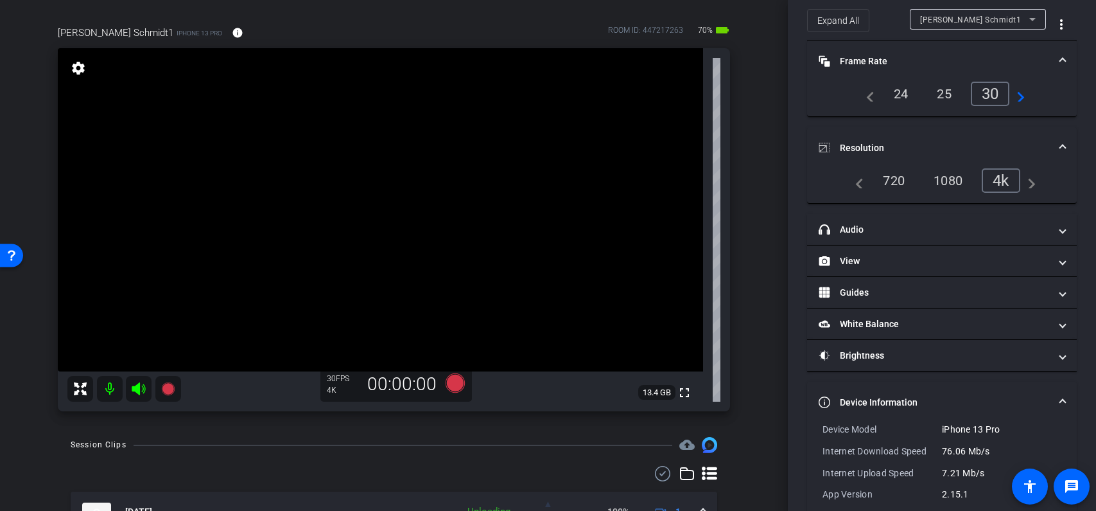
scroll to position [87, 0]
click at [455, 383] on icon at bounding box center [454, 381] width 19 height 19
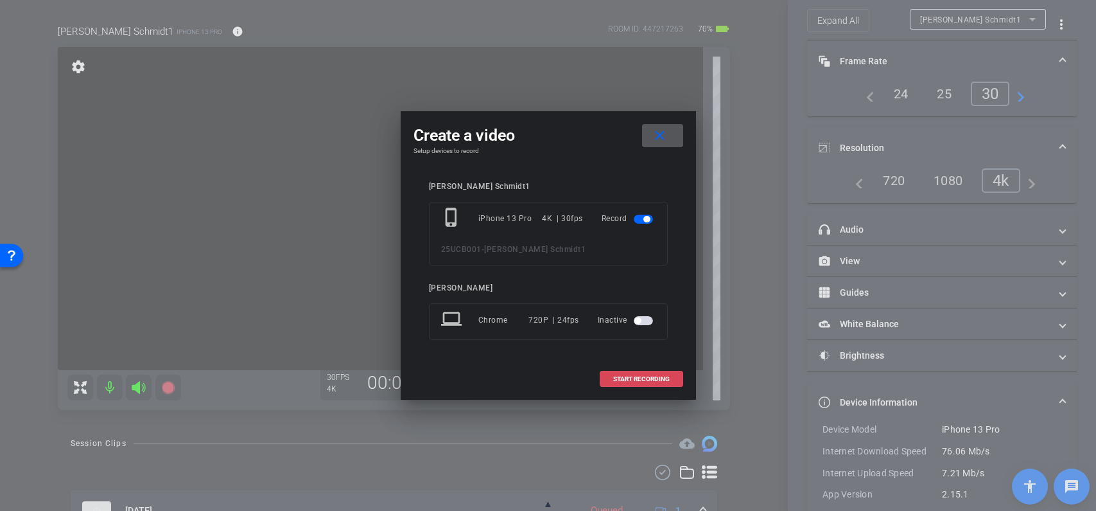
click at [644, 380] on span "START RECORDING" at bounding box center [641, 379] width 57 height 6
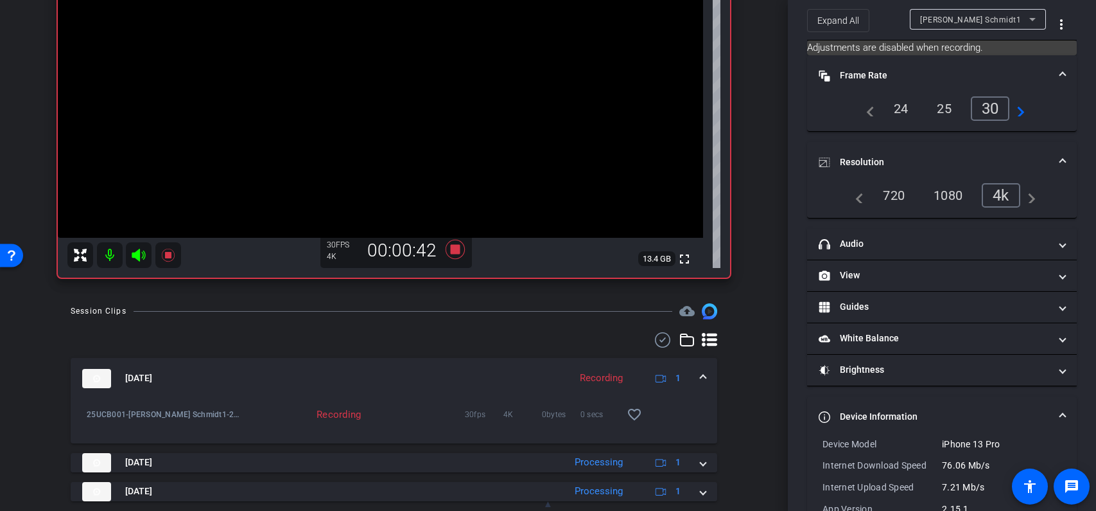
scroll to position [220, 0]
click at [453, 249] on icon at bounding box center [454, 248] width 19 height 19
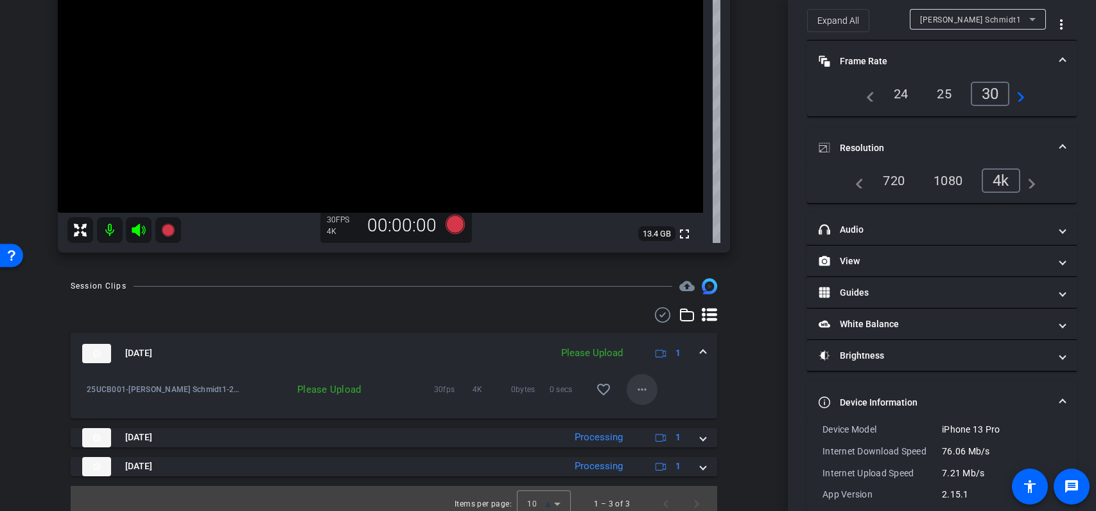
scroll to position [247, 0]
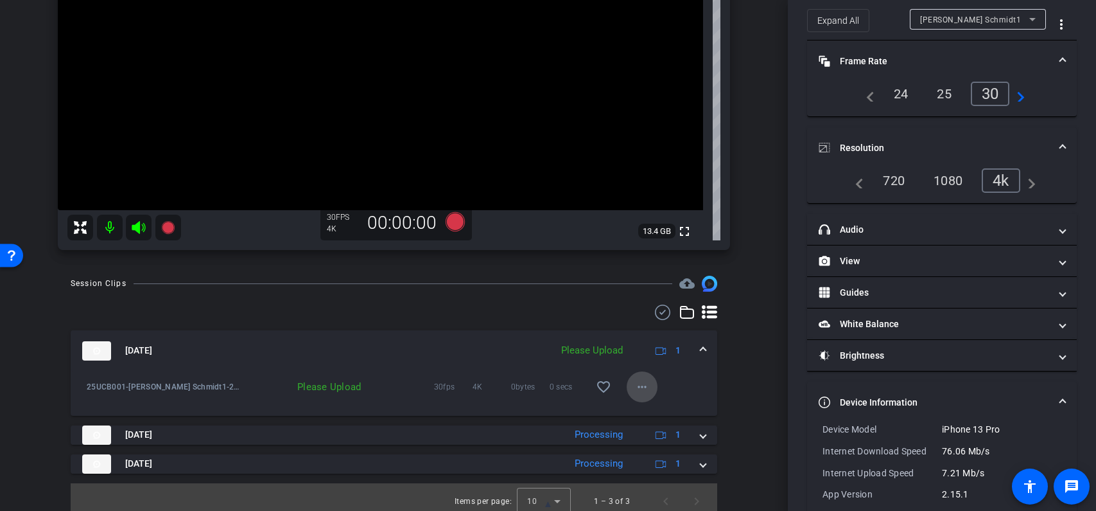
click at [642, 391] on mat-icon "more_horiz" at bounding box center [642, 386] width 15 height 15
drag, startPoint x: 657, startPoint y: 410, endPoint x: 664, endPoint y: 405, distance: 8.6
click at [657, 410] on span "Upload" at bounding box center [662, 412] width 51 height 15
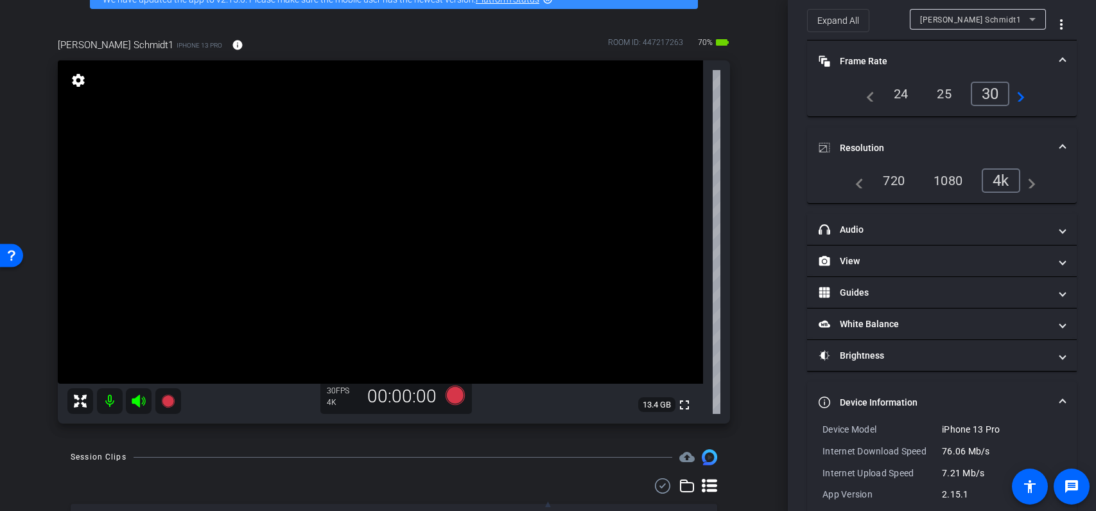
scroll to position [76, 0]
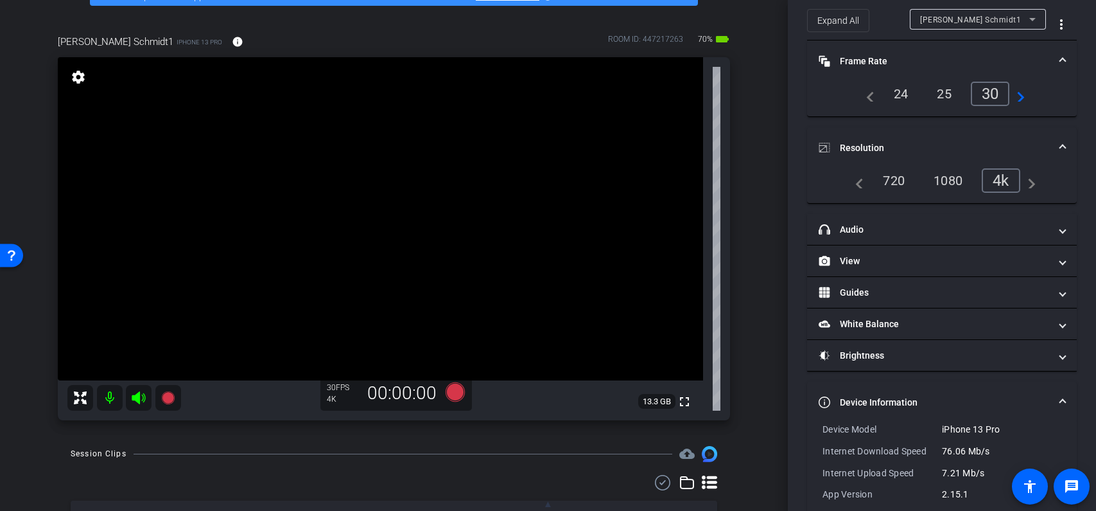
click at [747, 334] on div "[PERSON_NAME] Schmidt1 iPhone 13 Pro info ROOM ID: 447217263 70% battery_std fu…" at bounding box center [394, 222] width 724 height 419
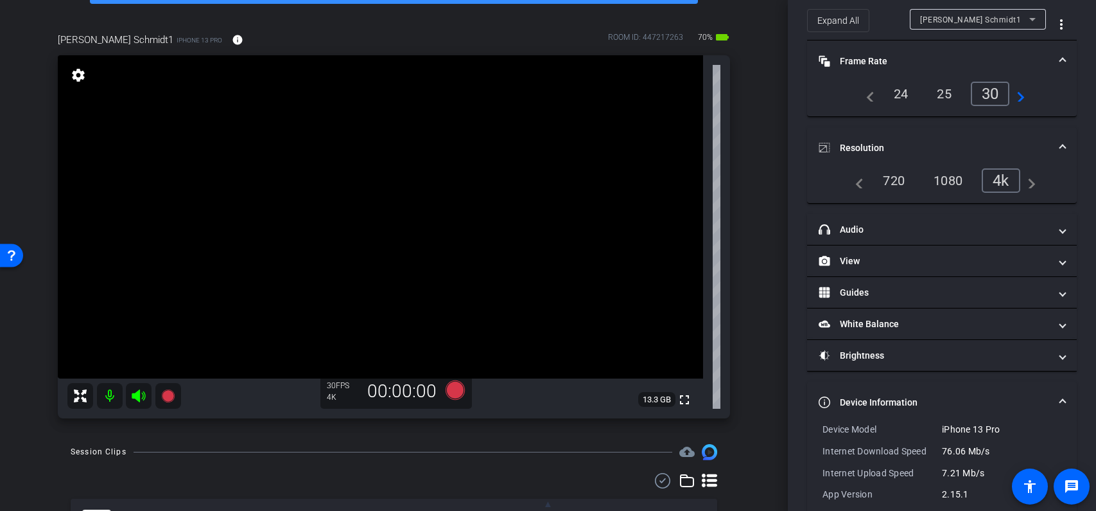
scroll to position [58, 0]
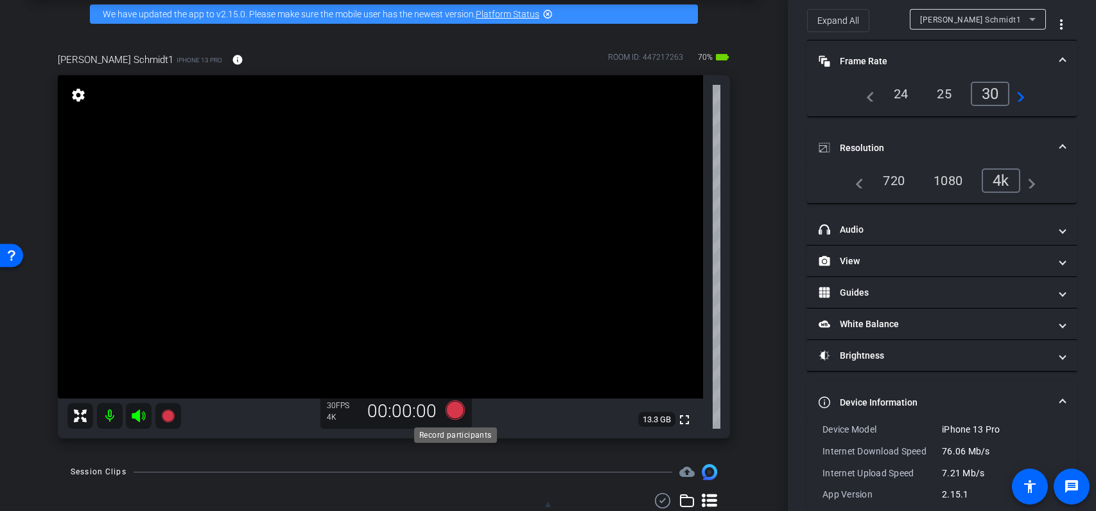
click at [456, 407] on icon at bounding box center [454, 409] width 19 height 19
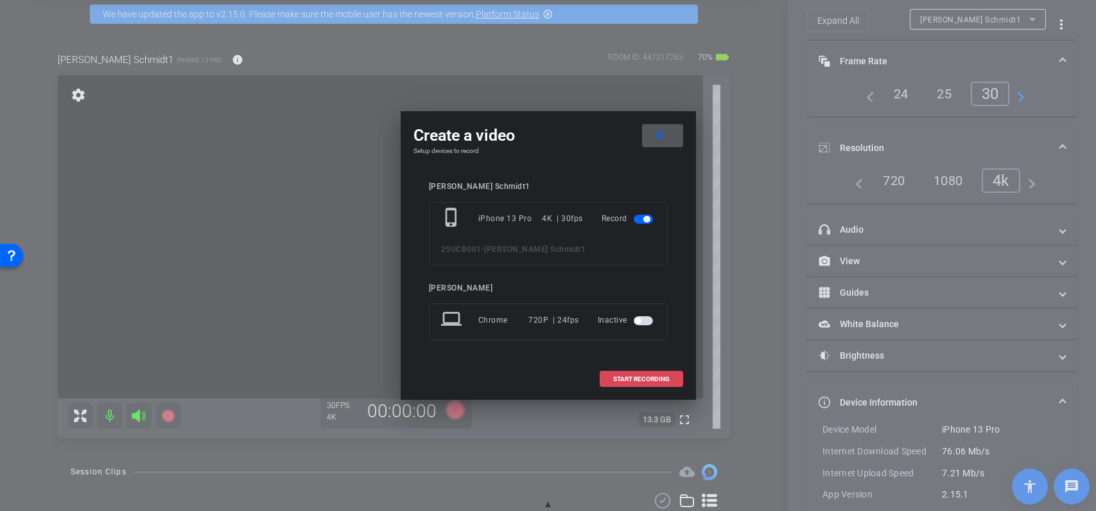
click at [631, 378] on span "START RECORDING" at bounding box center [641, 379] width 57 height 6
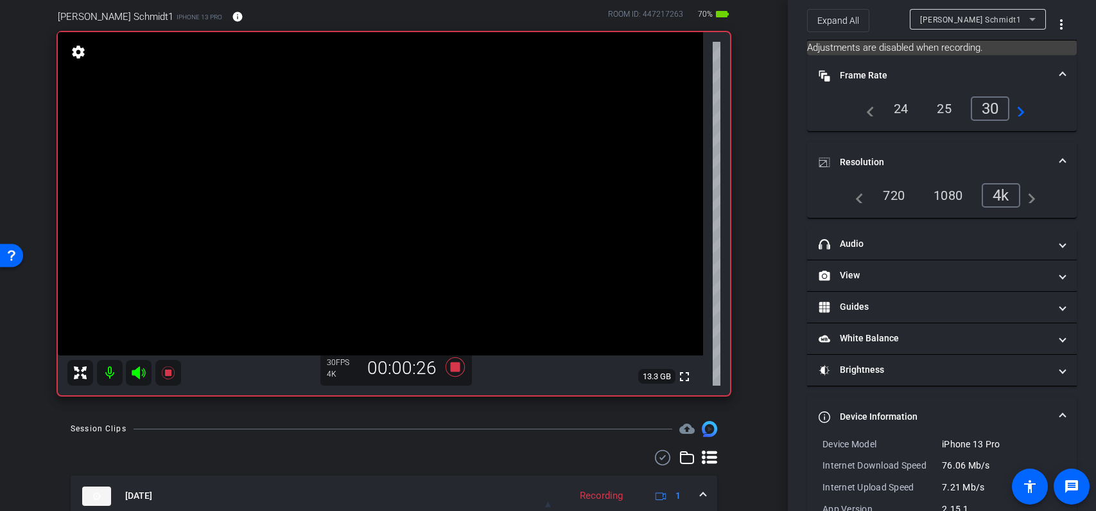
scroll to position [100, 0]
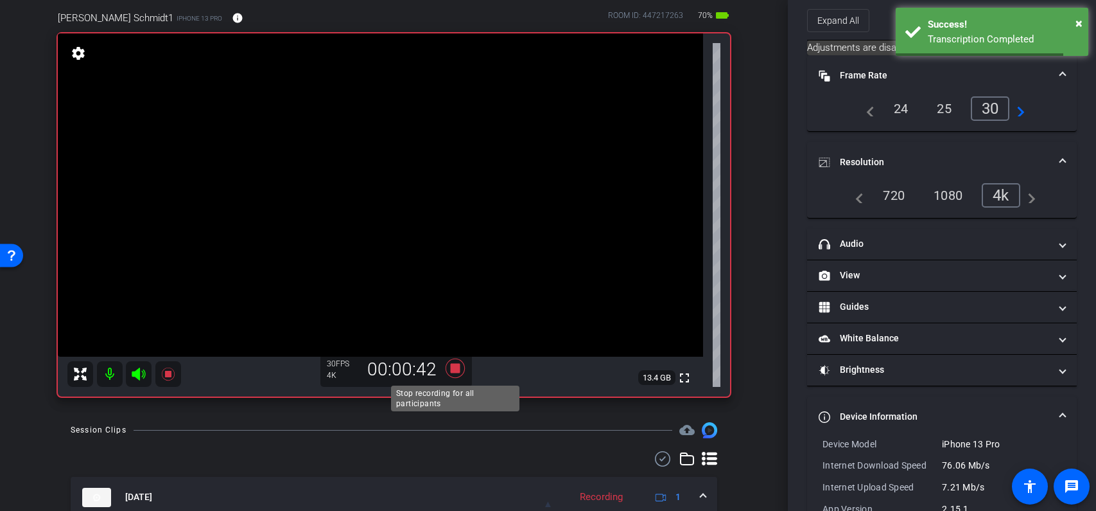
click at [454, 372] on icon at bounding box center [454, 367] width 19 height 19
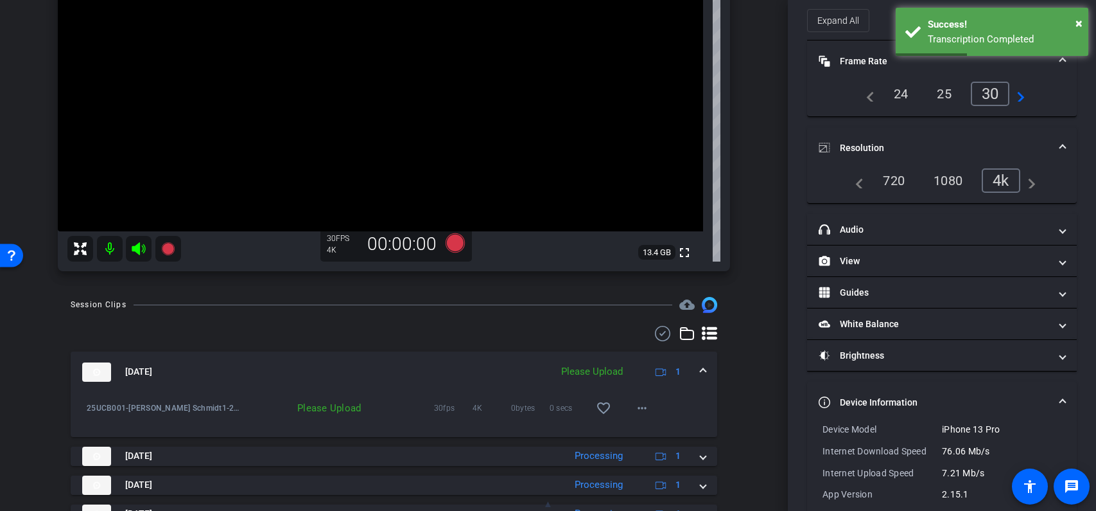
scroll to position [284, 0]
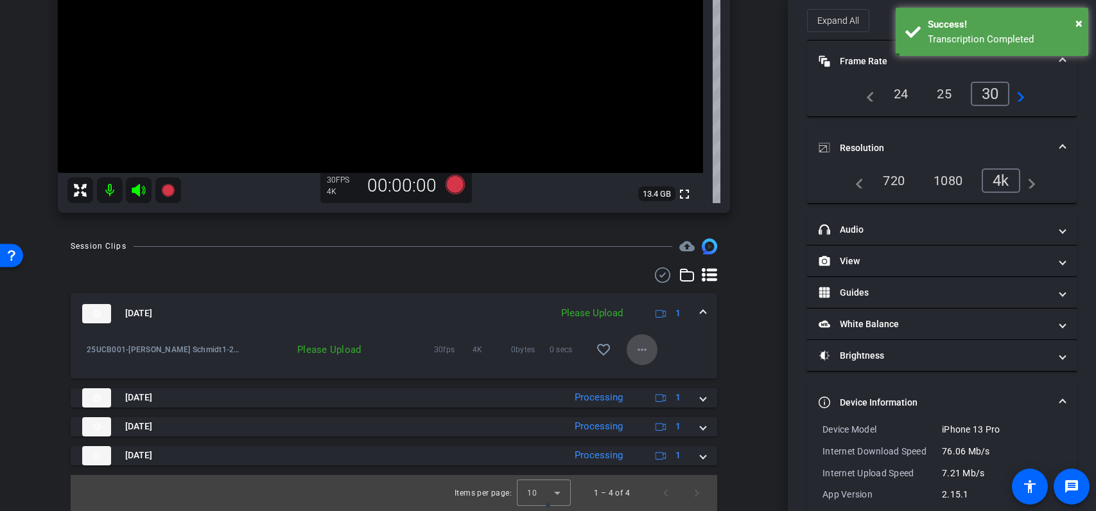
click at [649, 356] on mat-icon "more_horiz" at bounding box center [642, 349] width 15 height 15
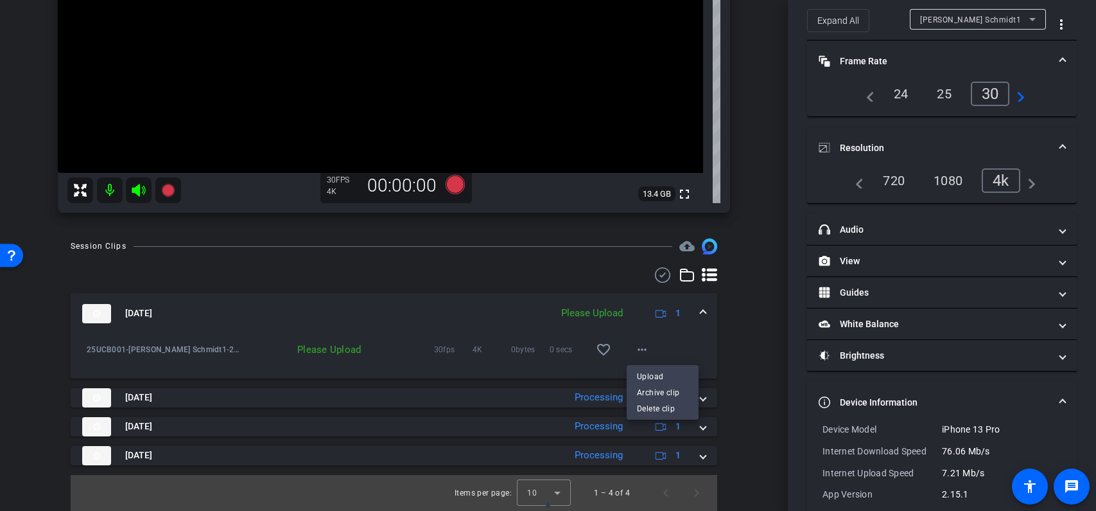
click at [653, 371] on span "Upload" at bounding box center [662, 375] width 51 height 15
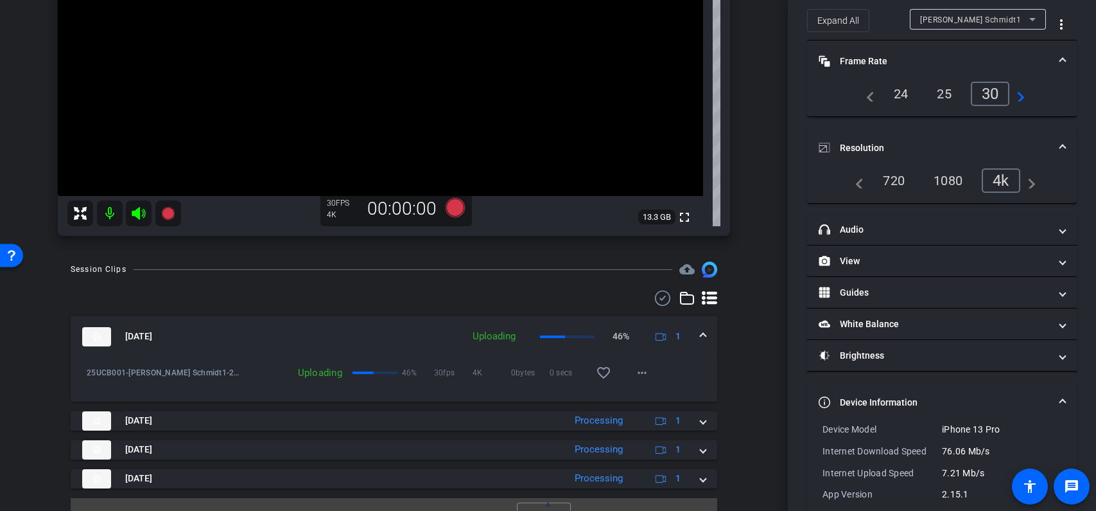
scroll to position [261, 0]
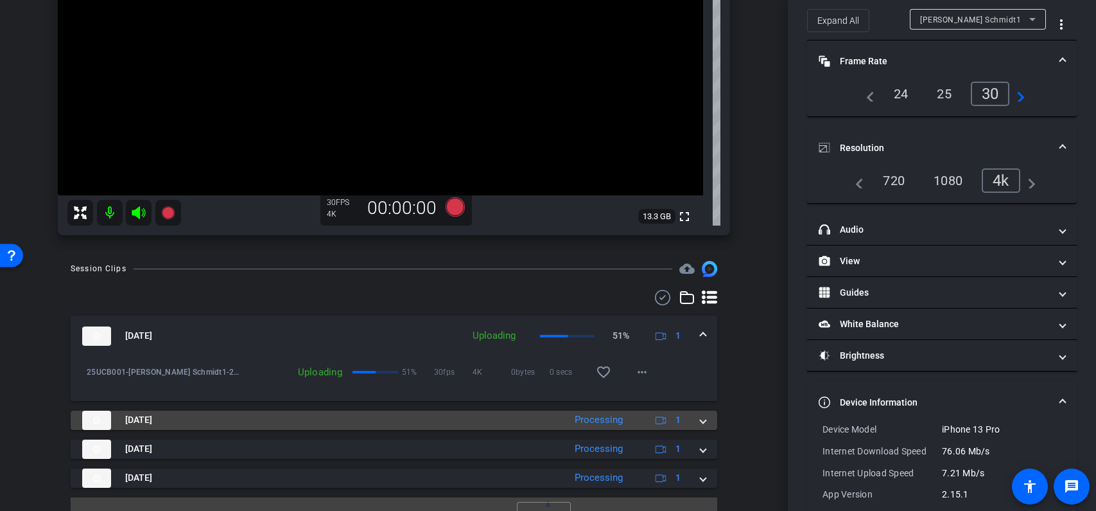
click at [703, 422] on span at bounding box center [703, 419] width 5 height 13
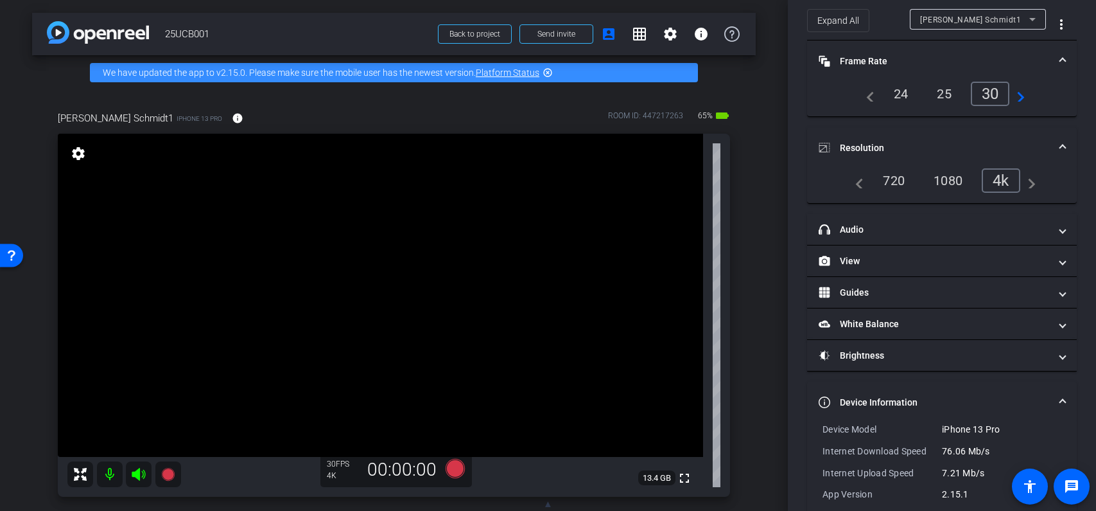
scroll to position [0, 0]
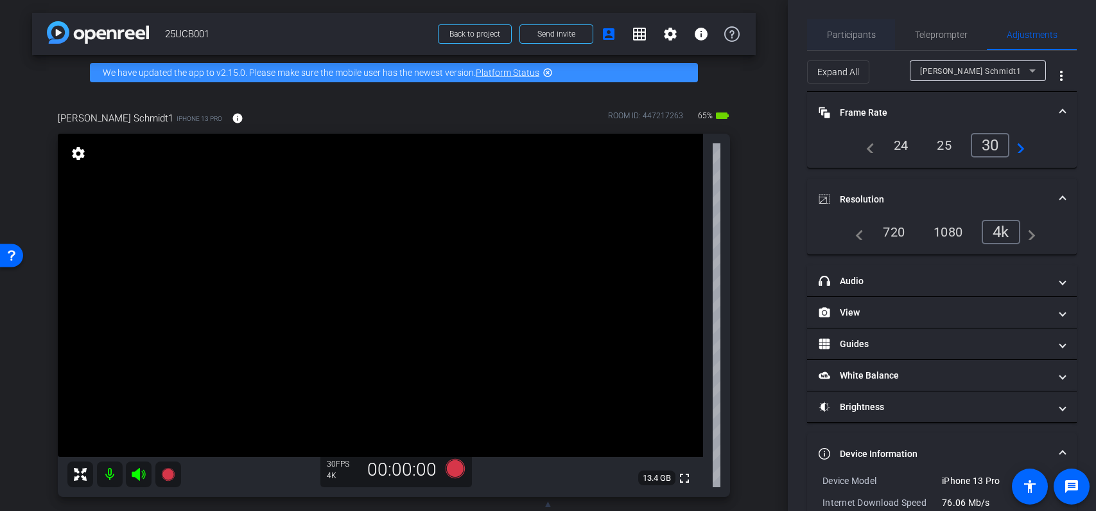
click at [865, 35] on span "Participants" at bounding box center [851, 34] width 49 height 9
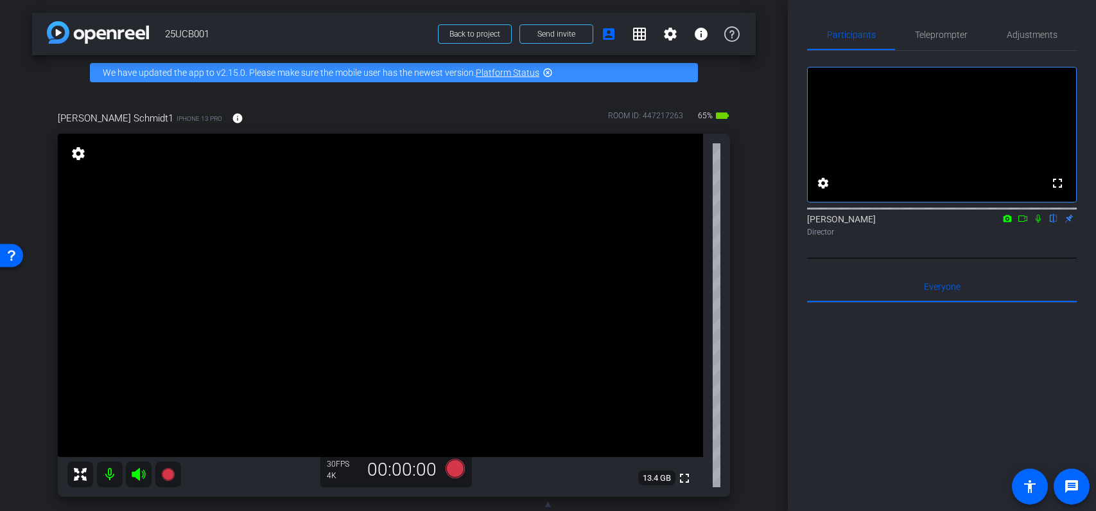
drag, startPoint x: 1037, startPoint y: 236, endPoint x: 1028, endPoint y: 243, distance: 11.8
click at [1038, 223] on icon at bounding box center [1039, 218] width 10 height 9
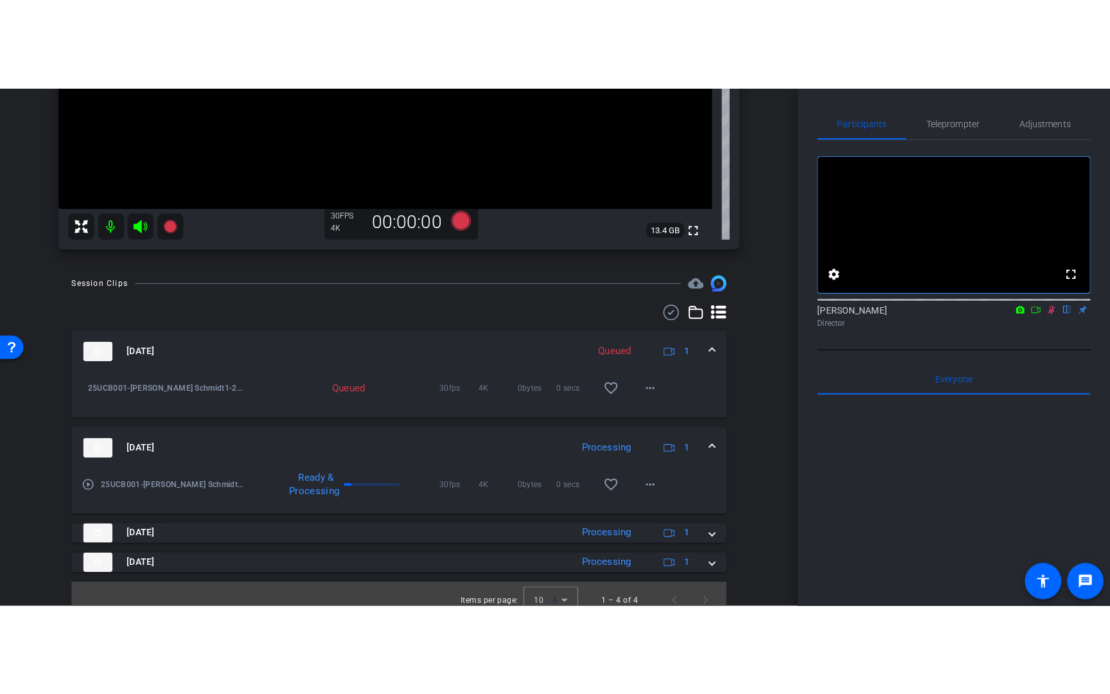
scroll to position [340, 0]
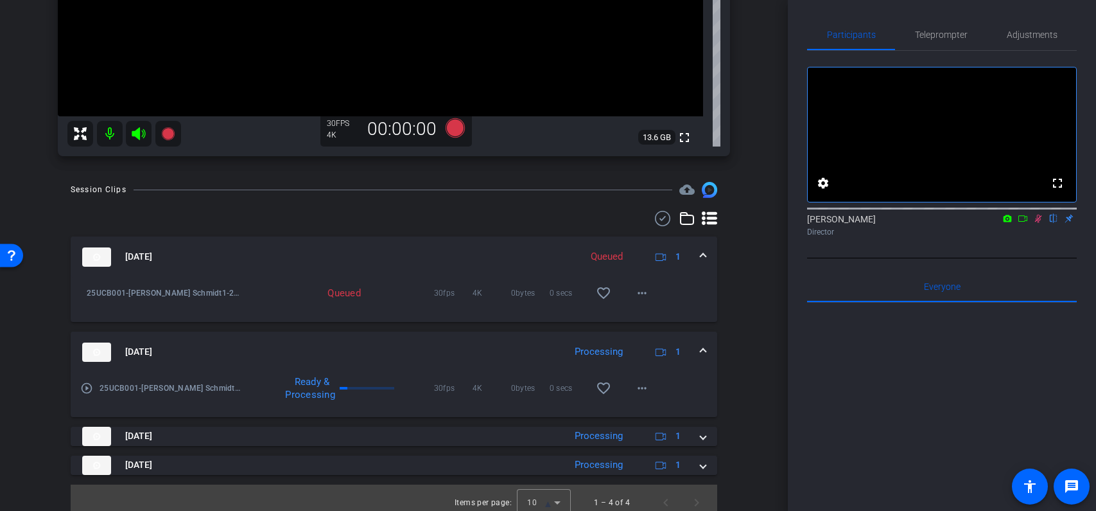
click at [85, 387] on mat-icon "play_circle_outline" at bounding box center [86, 388] width 13 height 13
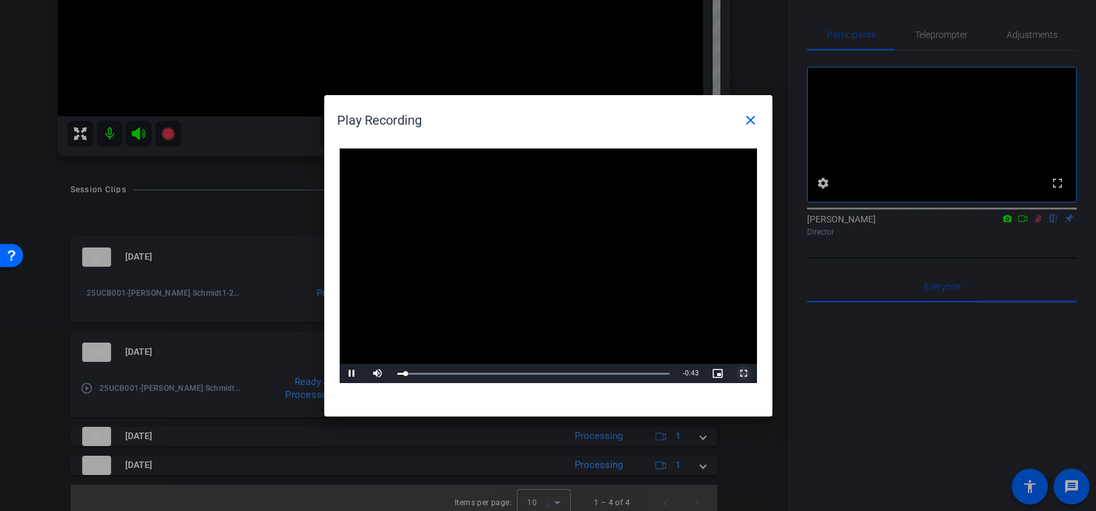
click at [743, 373] on span "Video Player" at bounding box center [745, 373] width 26 height 0
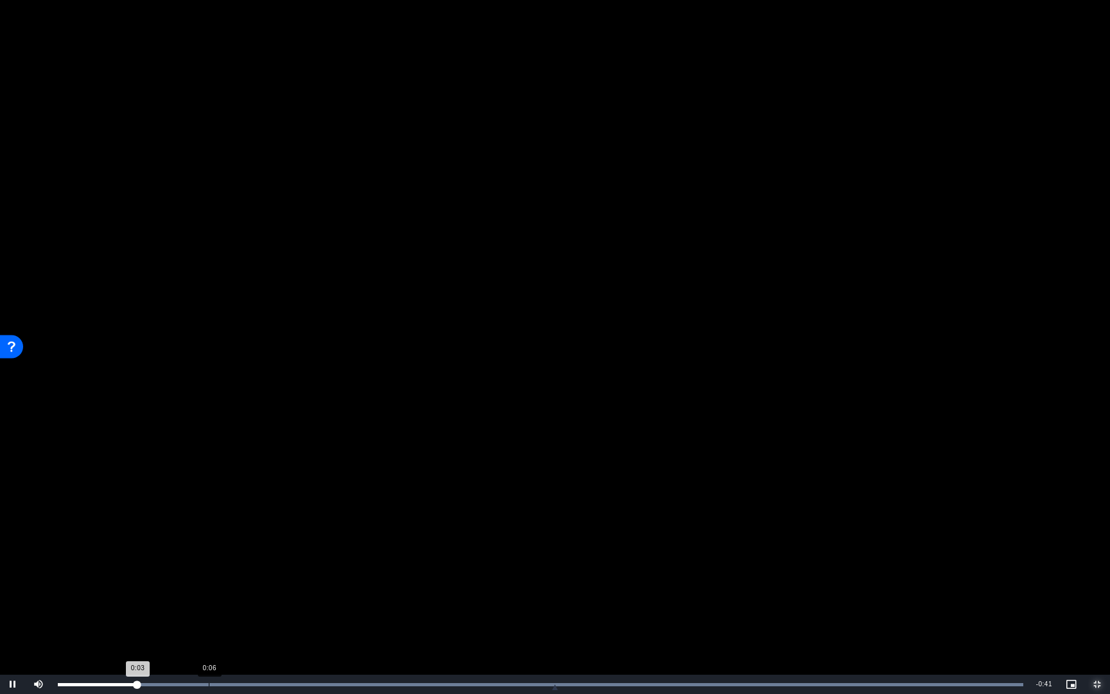
click at [209, 510] on div "Loaded : 100.00% 0:06 0:03" at bounding box center [540, 684] width 965 height 3
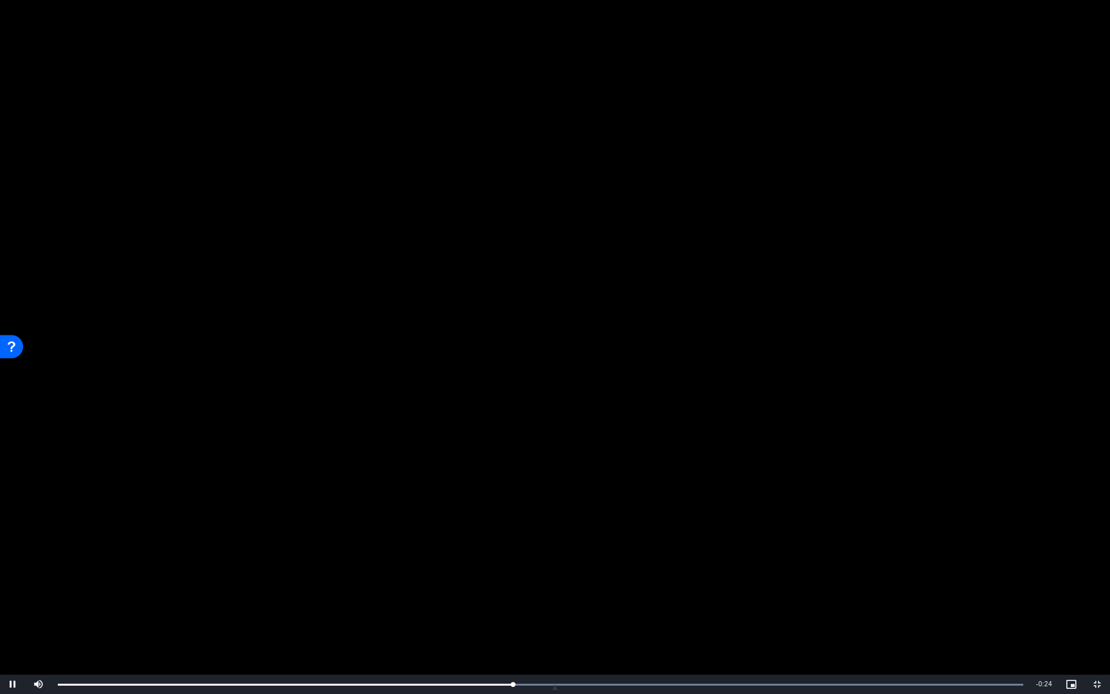
click at [313, 290] on video "Video Player" at bounding box center [555, 347] width 1110 height 694
click at [1096, 510] on span "Video Player" at bounding box center [1097, 684] width 26 height 0
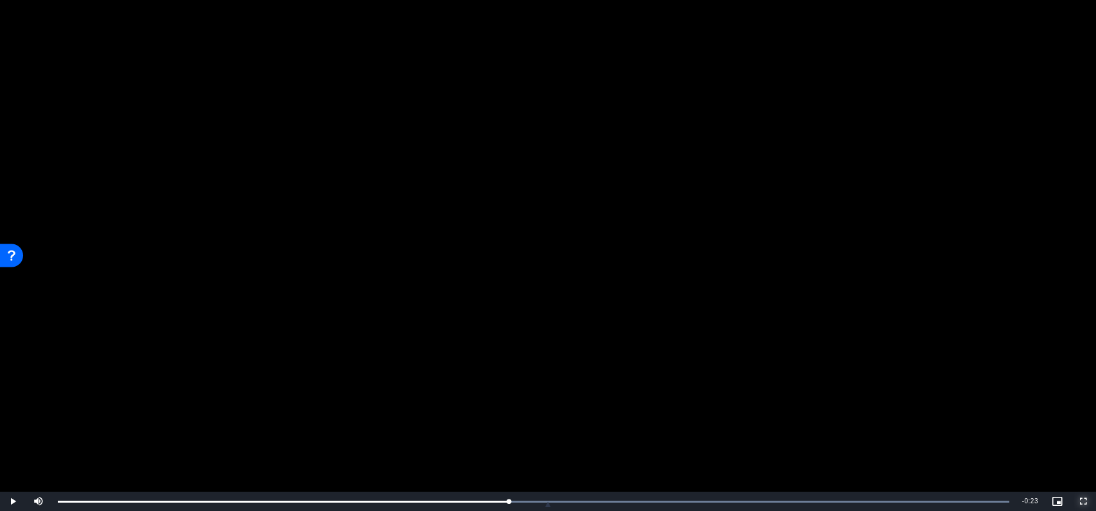
scroll to position [340, 0]
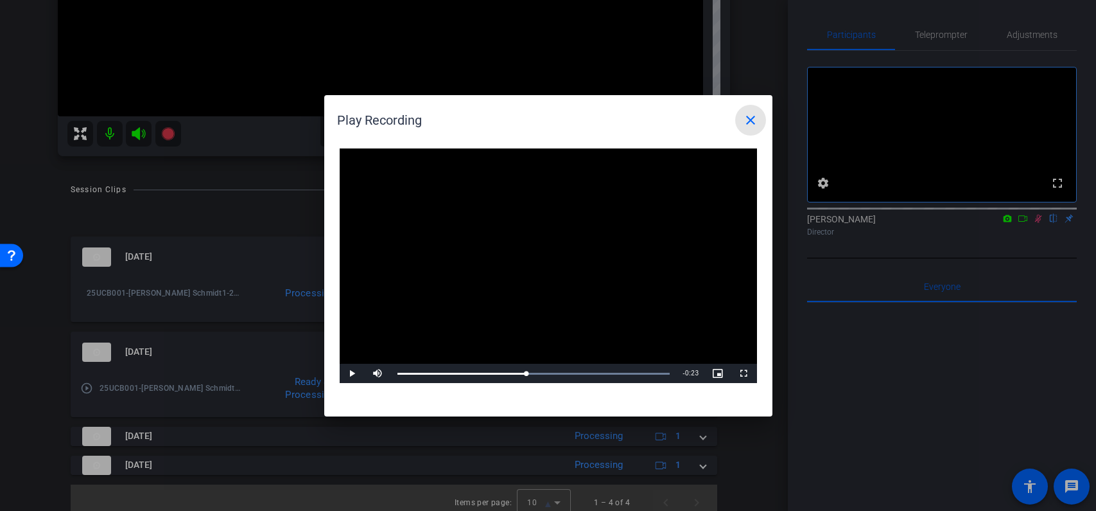
click at [753, 120] on mat-icon "close" at bounding box center [750, 119] width 15 height 15
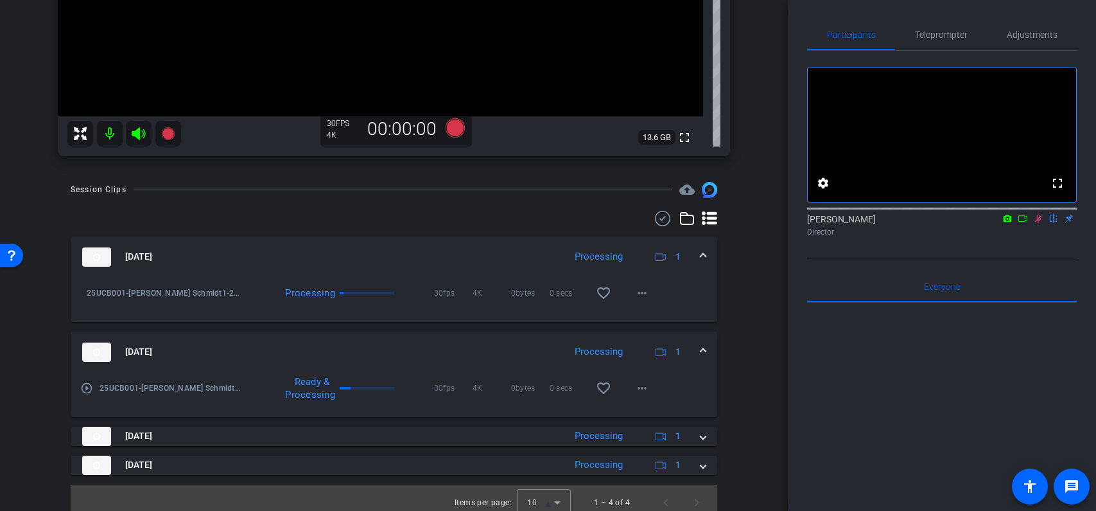
click at [763, 227] on div "arrow_back 25UCB001 Back to project Send invite account_box grid_on settings in…" at bounding box center [394, 255] width 788 height 511
click at [1040, 223] on icon at bounding box center [1039, 218] width 10 height 9
click at [761, 238] on div "arrow_back 25UCB001 Back to project Send invite account_box grid_on settings in…" at bounding box center [394, 255] width 788 height 511
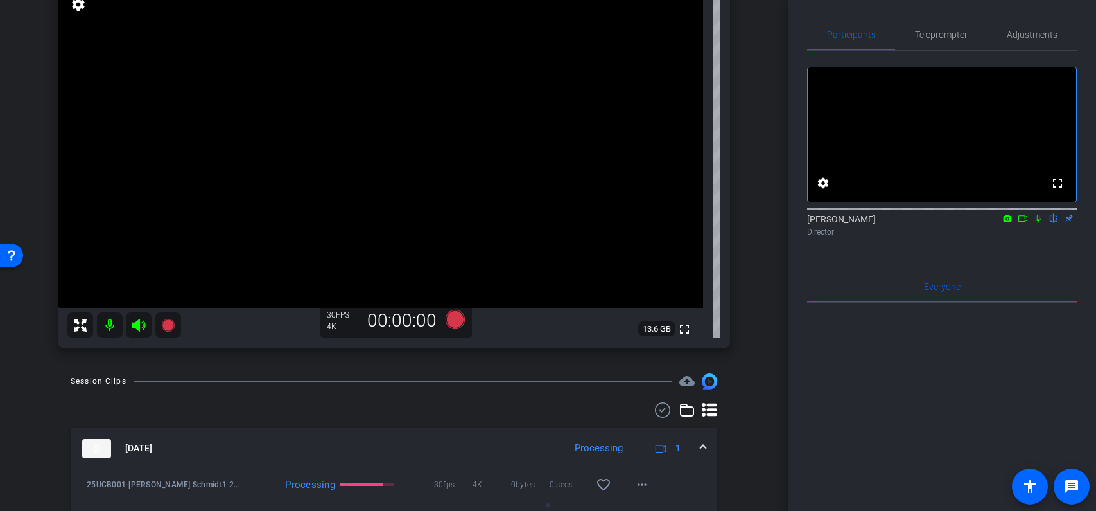
scroll to position [152, 0]
click at [755, 299] on div "[PERSON_NAME] Schmidt1 iPhone 13 Pro info ROOM ID: 447217263 65% battery_std fu…" at bounding box center [394, 147] width 724 height 419
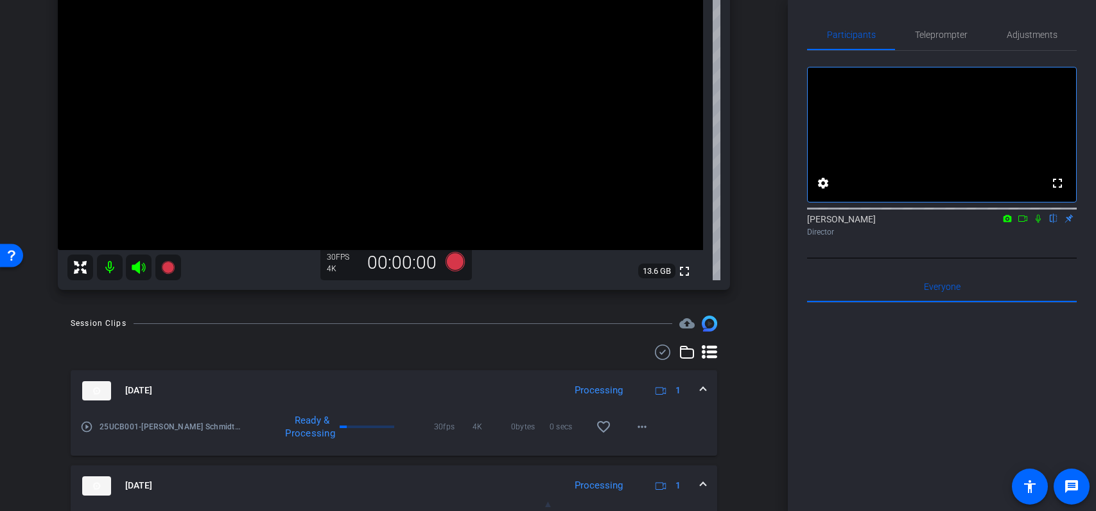
scroll to position [199, 0]
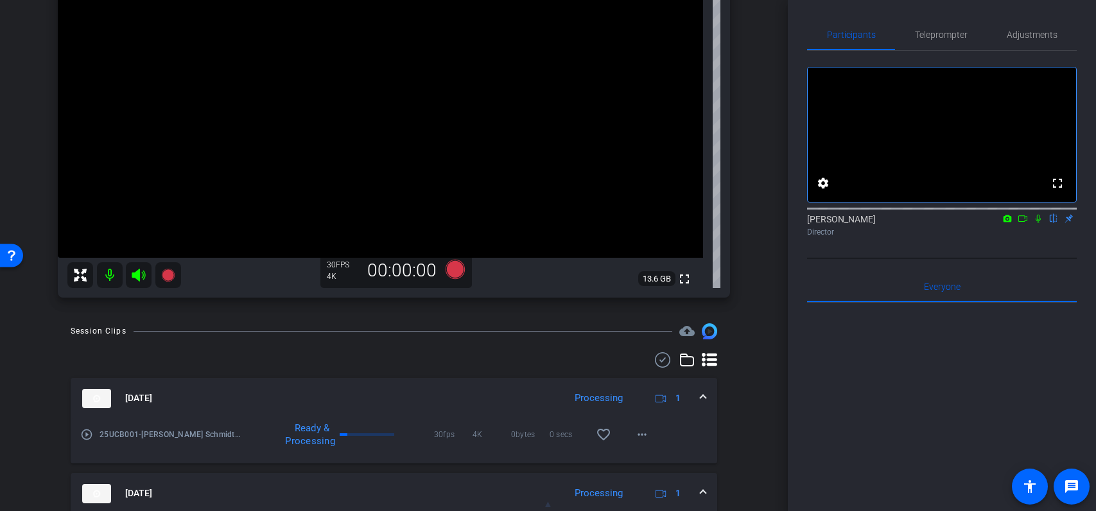
click at [759, 385] on div "arrow_back 25UCB001 Back to project Send invite account_box grid_on settings in…" at bounding box center [394, 255] width 788 height 511
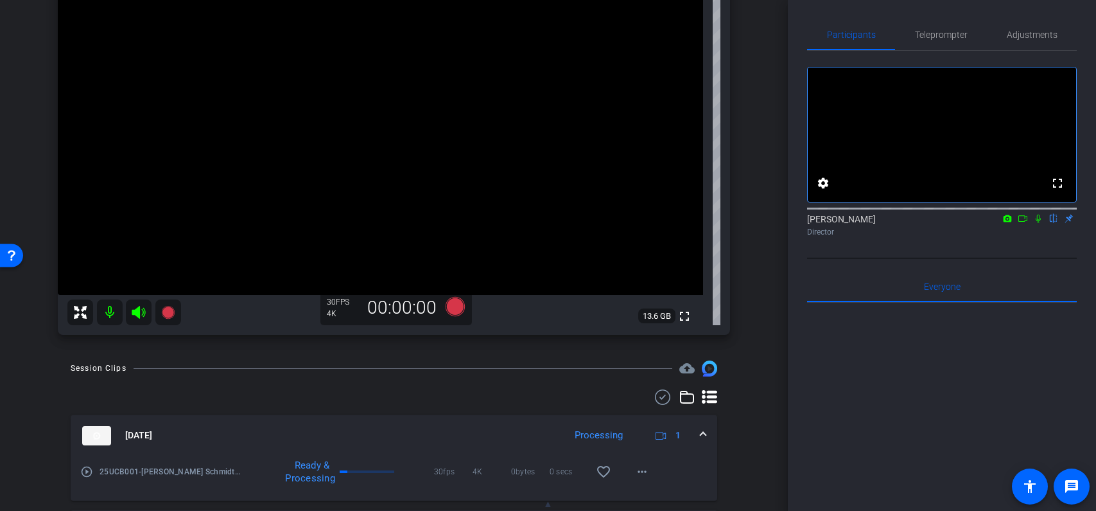
scroll to position [163, 0]
click at [85, 471] on mat-icon "play_circle_outline" at bounding box center [86, 470] width 13 height 13
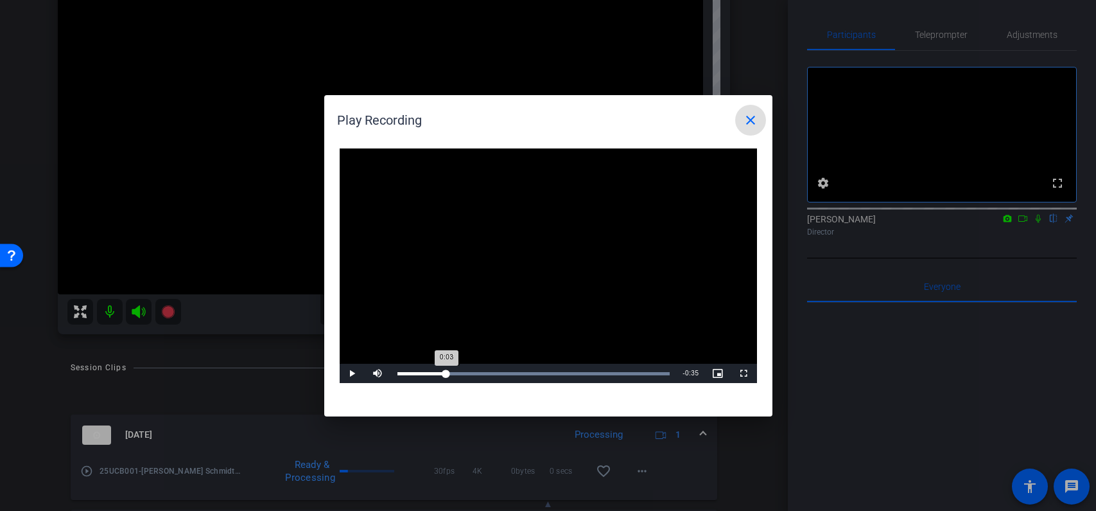
drag, startPoint x: 446, startPoint y: 371, endPoint x: 466, endPoint y: 371, distance: 19.3
click at [446, 371] on div "Loaded : 100.00% 0:07 0:03" at bounding box center [534, 373] width 286 height 19
click at [351, 373] on span "Video Player" at bounding box center [353, 373] width 26 height 0
drag, startPoint x: 754, startPoint y: 120, endPoint x: 759, endPoint y: 112, distance: 9.8
click at [754, 120] on mat-icon "close" at bounding box center [750, 119] width 15 height 15
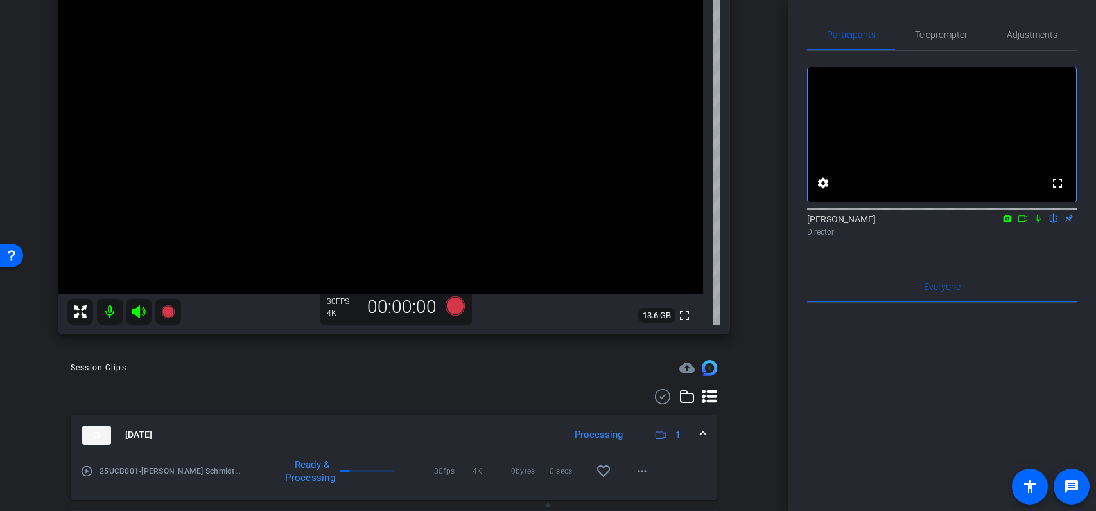
click at [771, 101] on div "arrow_back 25UCB001 Back to project Send invite account_box grid_on settings in…" at bounding box center [394, 92] width 788 height 511
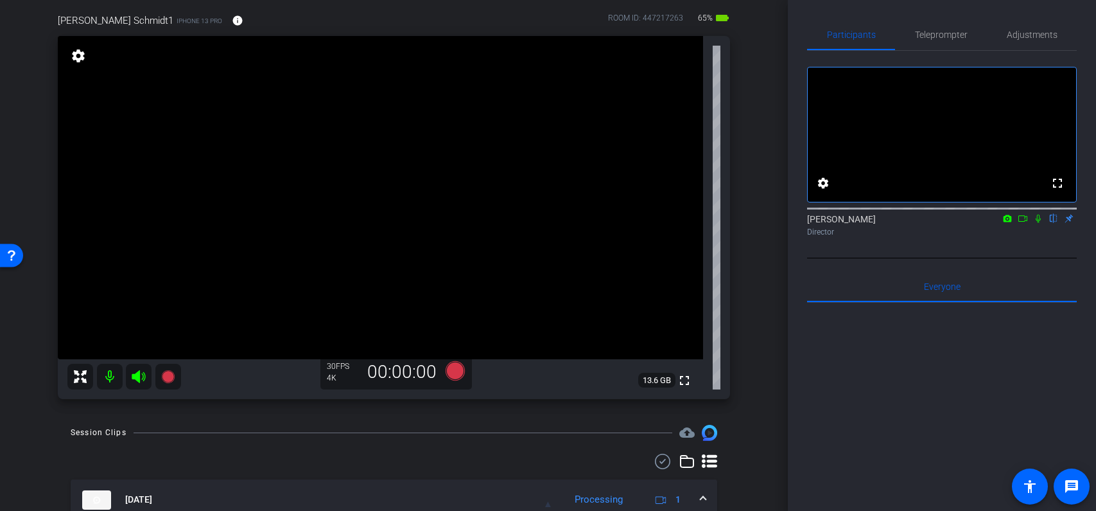
scroll to position [0, 0]
